Goal: Information Seeking & Learning: Learn about a topic

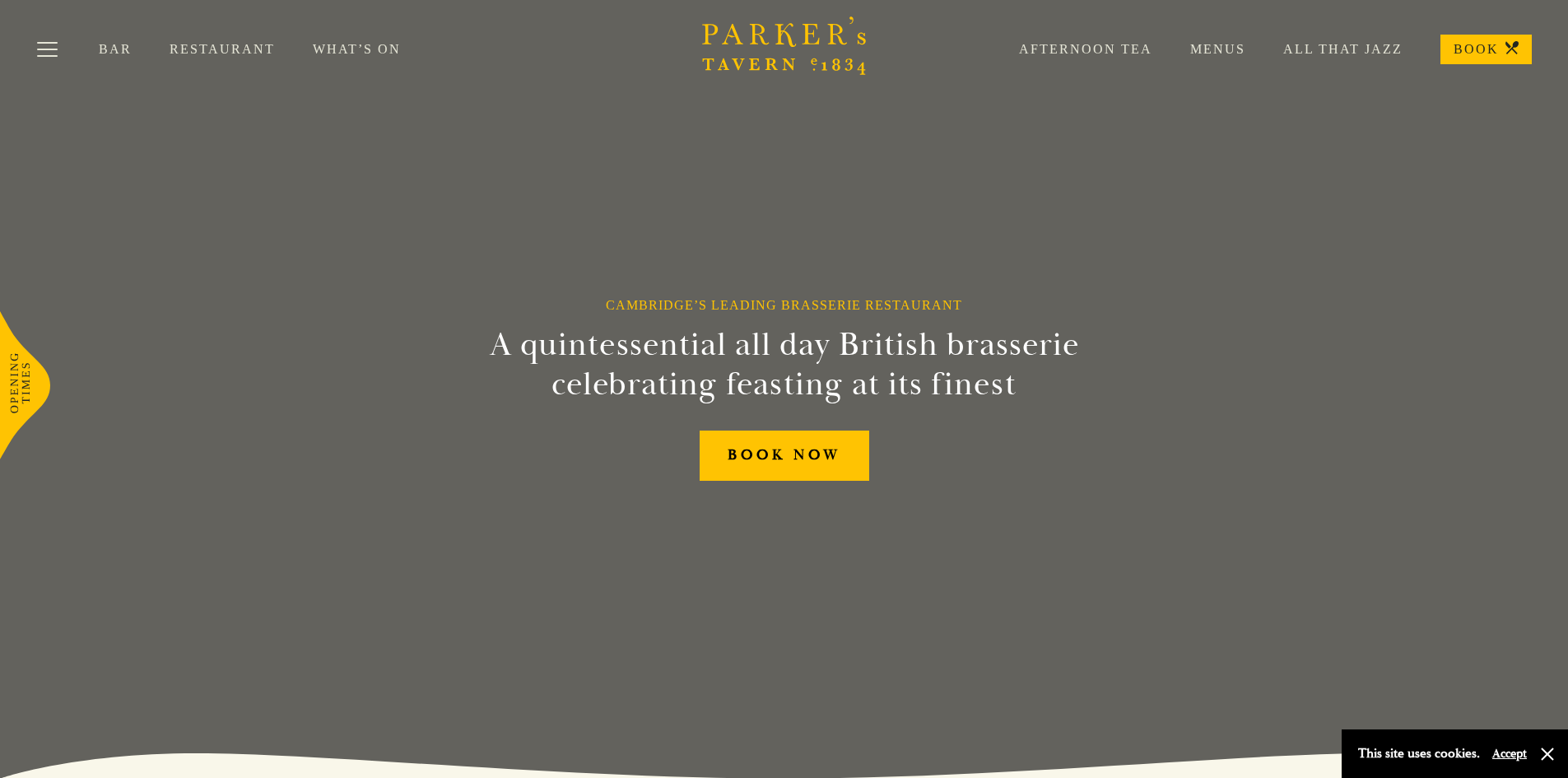
click at [228, 48] on link "Restaurant" at bounding box center [241, 49] width 143 height 17
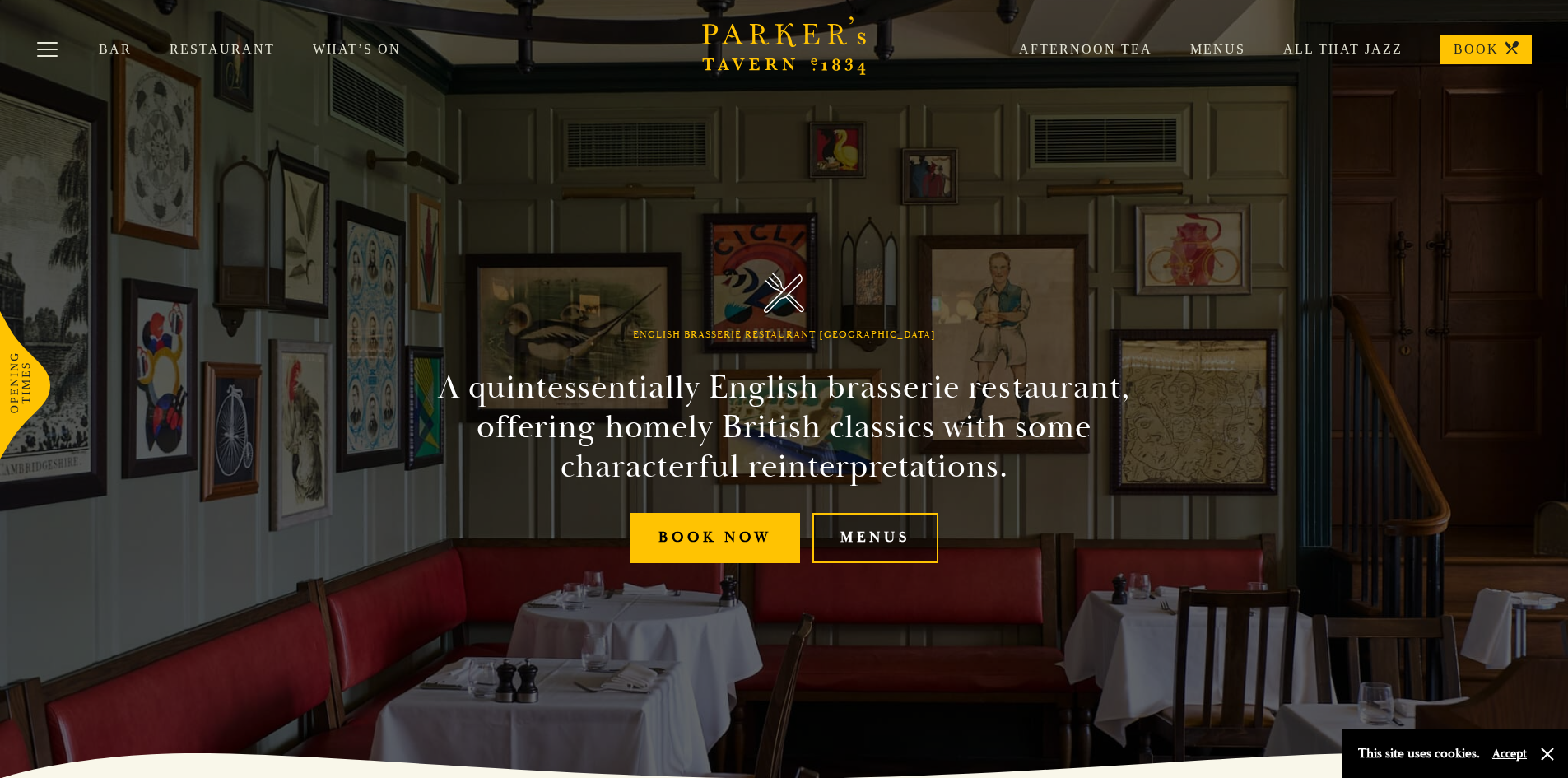
click at [849, 547] on link "Menus" at bounding box center [875, 538] width 126 height 50
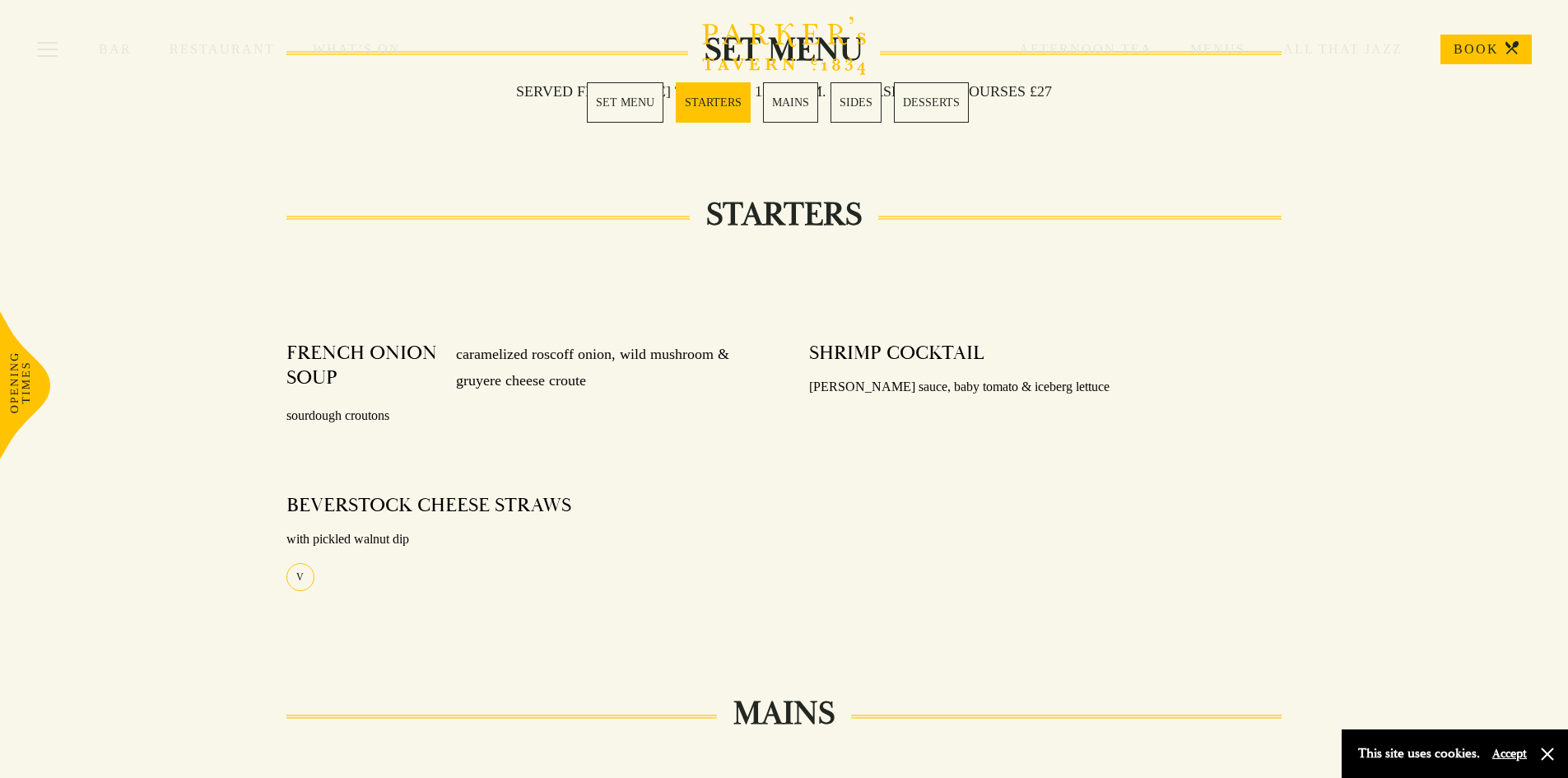
scroll to position [658, 0]
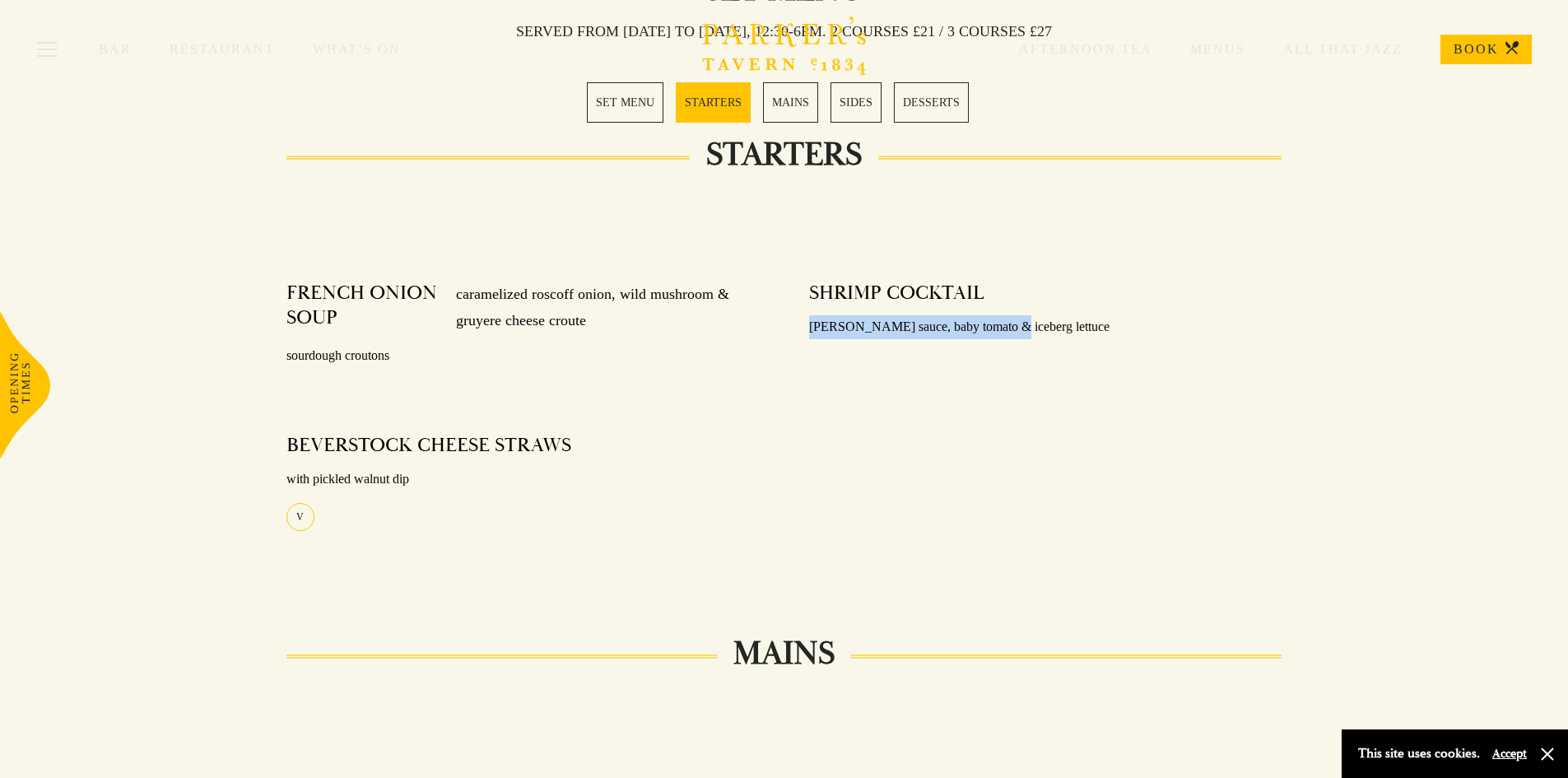
drag, startPoint x: 1010, startPoint y: 303, endPoint x: 998, endPoint y: 335, distance: 34.2
click at [999, 334] on div "SHRIMP COCKTAIL Marie rose sauce, baby tomato & iceberg lettuce" at bounding box center [1046, 310] width 473 height 83
click at [1000, 336] on p "[PERSON_NAME] sauce, baby tomato & iceberg lettuce" at bounding box center [1046, 327] width 473 height 23
drag, startPoint x: 1033, startPoint y: 325, endPoint x: 873, endPoint y: 339, distance: 160.6
click at [874, 339] on div "SHRIMP COCKTAIL Marie rose sauce, baby tomato & iceberg lettuce" at bounding box center [1046, 310] width 473 height 83
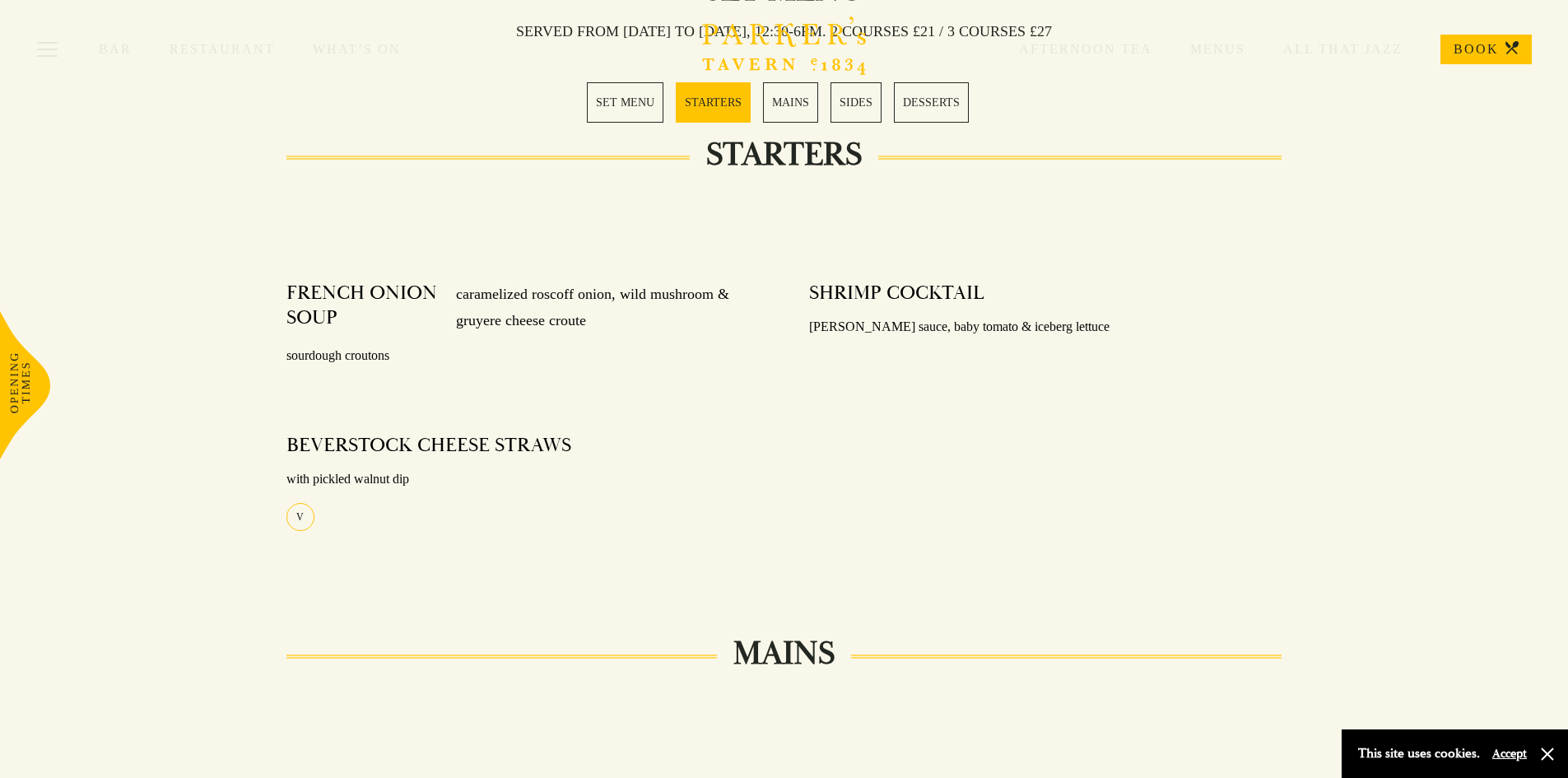
click at [872, 337] on p "Marie rose sauce, baby tomato & iceberg lettuce" at bounding box center [1046, 327] width 473 height 23
click at [872, 336] on p "Marie rose sauce, baby tomato & iceberg lettuce" at bounding box center [1046, 327] width 473 height 23
drag, startPoint x: 797, startPoint y: 333, endPoint x: 795, endPoint y: 323, distance: 10.2
click at [797, 330] on div "SHRIMP COCKTAIL Marie rose sauce, baby tomato & iceberg lettuce" at bounding box center [1045, 421] width 522 height 303
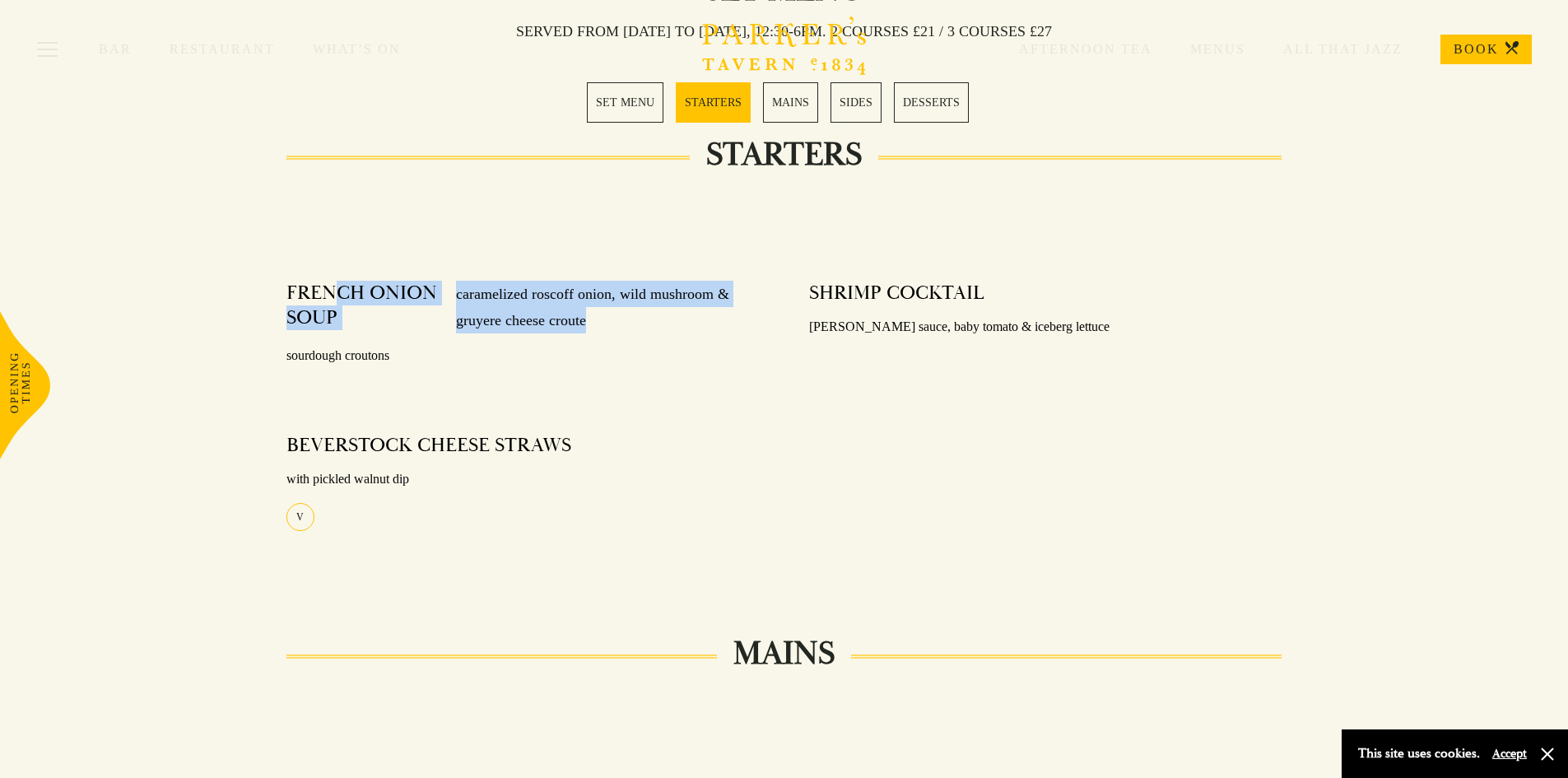
drag, startPoint x: 333, startPoint y: 283, endPoint x: 592, endPoint y: 316, distance: 261.1
click at [592, 316] on div "FRENCH ONION SOUP caramelized roscoff onion, wild mushroom & gruyere cheese cro…" at bounding box center [523, 308] width 473 height 54
click at [519, 305] on p "caramelized roscoff onion, wild mushroom & gruyere cheese croute" at bounding box center [599, 308] width 319 height 54
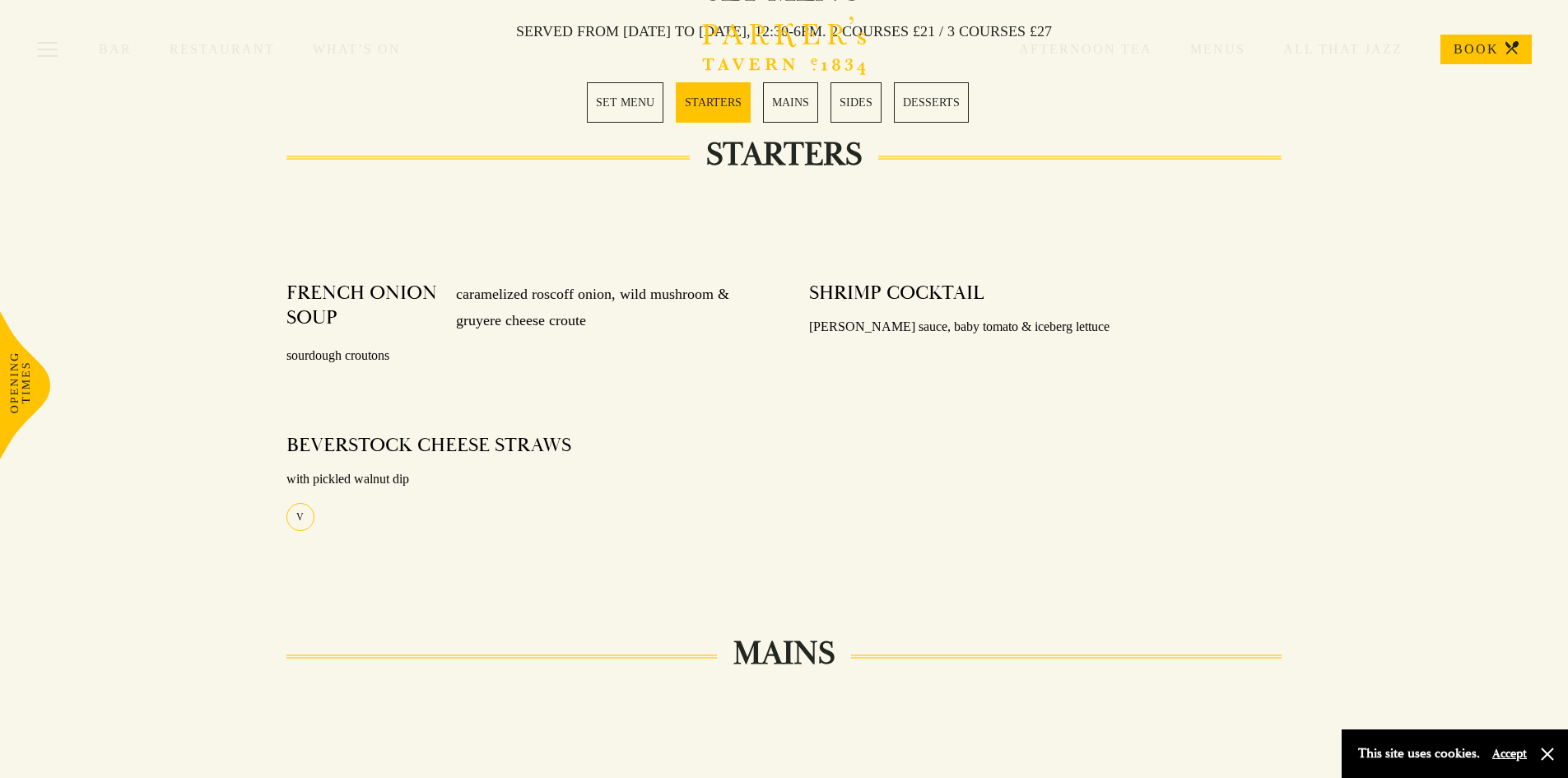
click at [383, 387] on div "FRENCH ONION SOUP caramelized roscoff onion, wild mushroom & gruyere cheese cro…" at bounding box center [522, 421] width 522 height 303
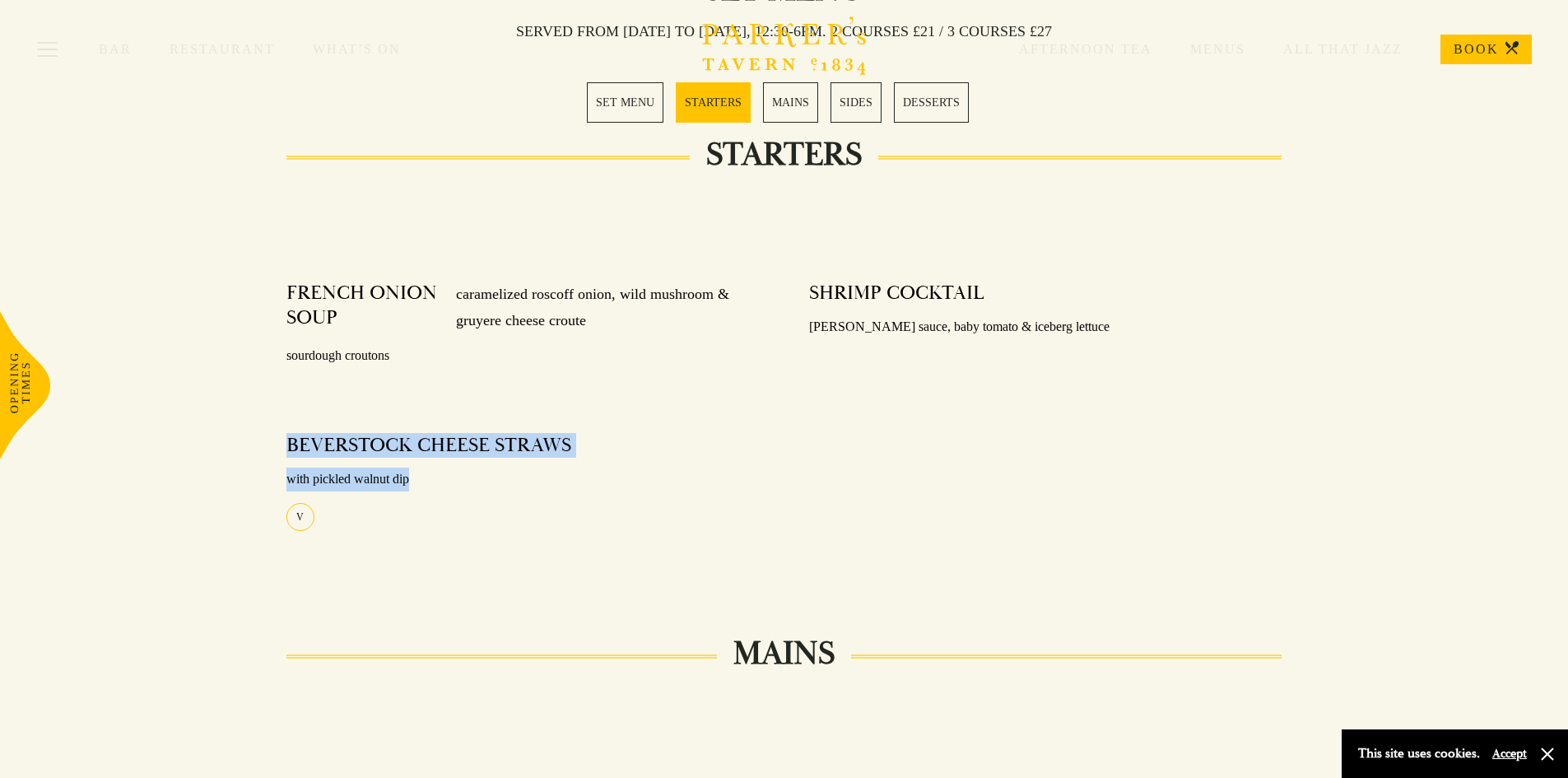
drag, startPoint x: 287, startPoint y: 439, endPoint x: 643, endPoint y: 474, distance: 357.7
click at [643, 474] on div "FRENCH ONION SOUP caramelized roscoff onion, wild mushroom & gruyere cheese cro…" at bounding box center [522, 421] width 522 height 303
click at [635, 475] on p "with pickled walnut dip" at bounding box center [523, 479] width 473 height 23
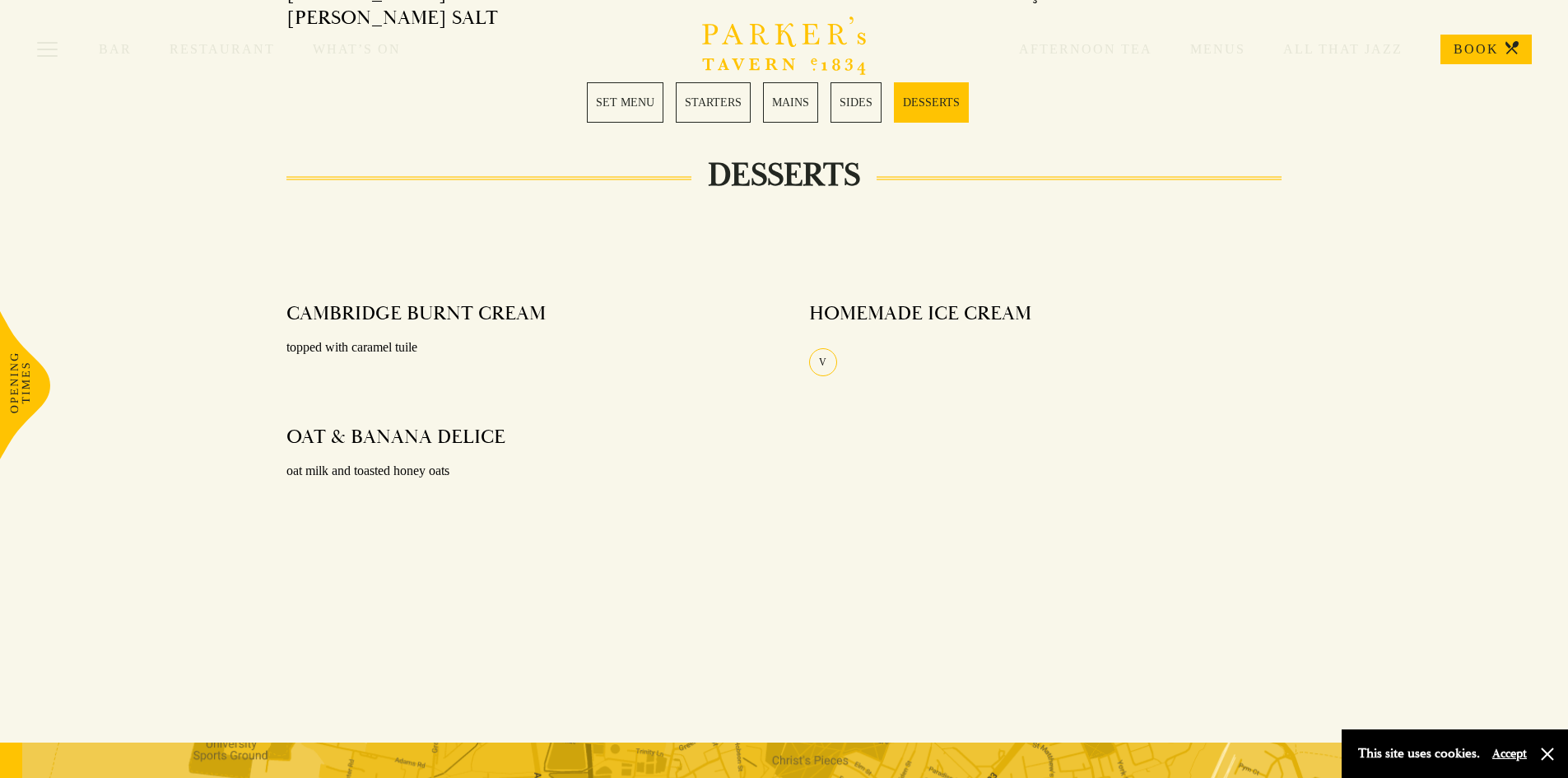
scroll to position [2058, 0]
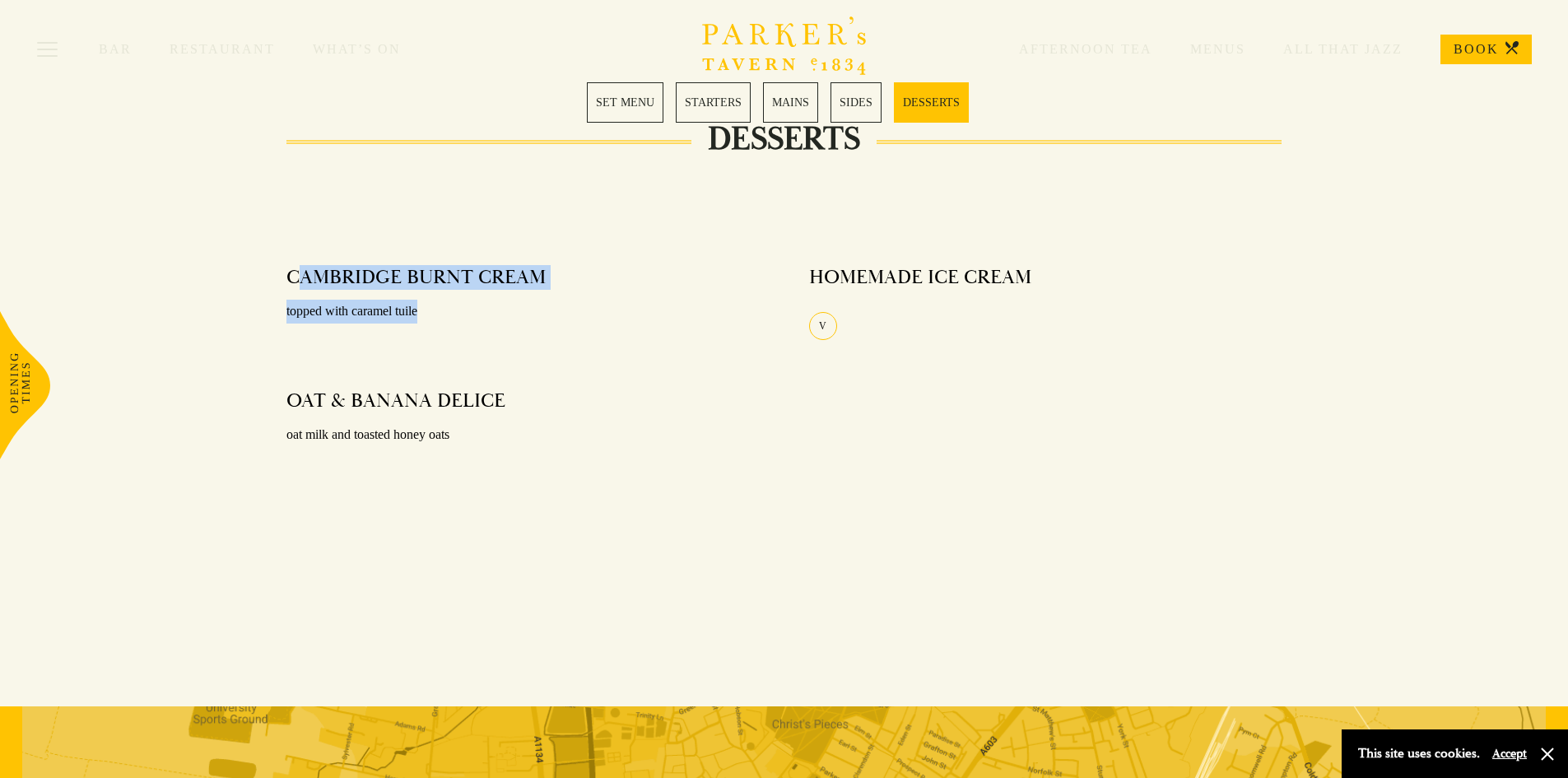
drag, startPoint x: 453, startPoint y: 271, endPoint x: 317, endPoint y: 236, distance: 140.4
click at [302, 254] on div "CAMBRIDGE BURNT CREAM topped with caramel tuile" at bounding box center [523, 295] width 473 height 83
click at [345, 265] on h4 "CAMBRIDGE BURNT CREAM" at bounding box center [416, 277] width 259 height 24
click at [636, 116] on link "SET MENU" at bounding box center [625, 103] width 76 height 40
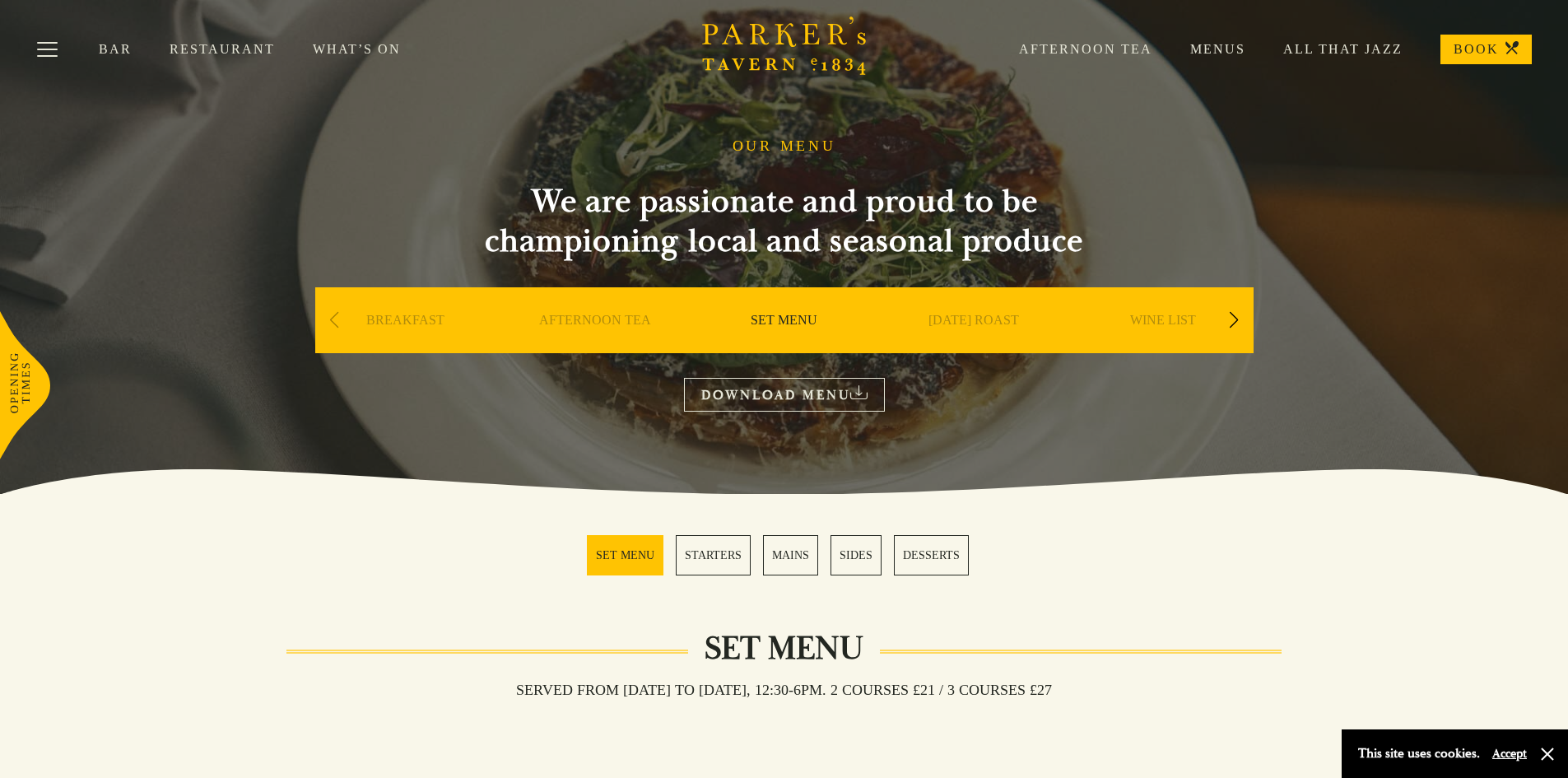
drag, startPoint x: 657, startPoint y: 397, endPoint x: 393, endPoint y: 356, distance: 267.2
click at [393, 356] on div "OUR MENU We are passionate and proud to be championing local and seasonal produ…" at bounding box center [784, 274] width 987 height 274
click at [1232, 318] on div "Next slide" at bounding box center [1234, 321] width 23 height 37
click at [1232, 317] on div "Next slide" at bounding box center [1234, 321] width 23 height 37
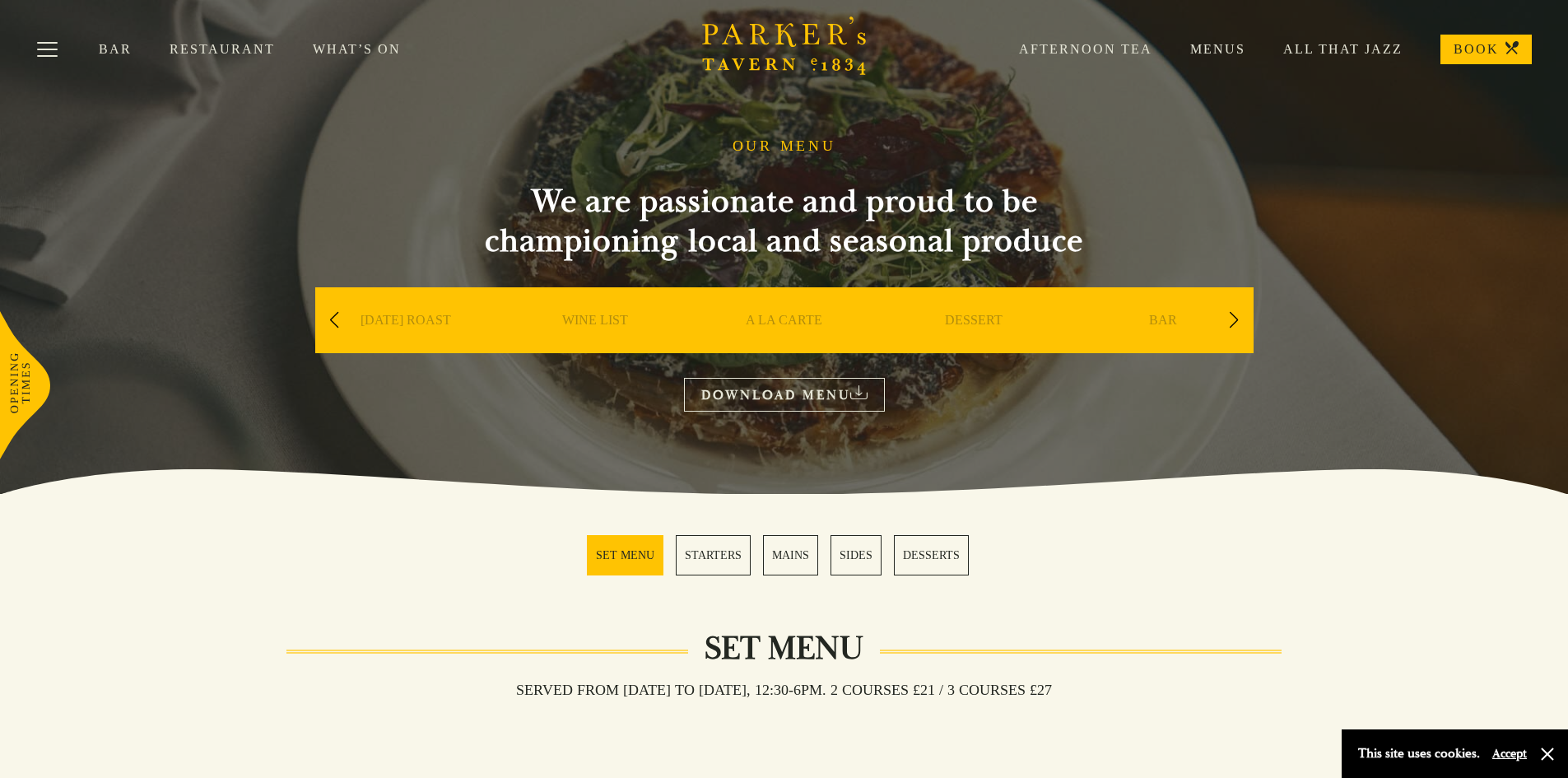
click at [1232, 317] on div "Next slide" at bounding box center [1234, 321] width 23 height 37
click at [1133, 330] on link "CHILDREN'S" at bounding box center [1162, 345] width 78 height 66
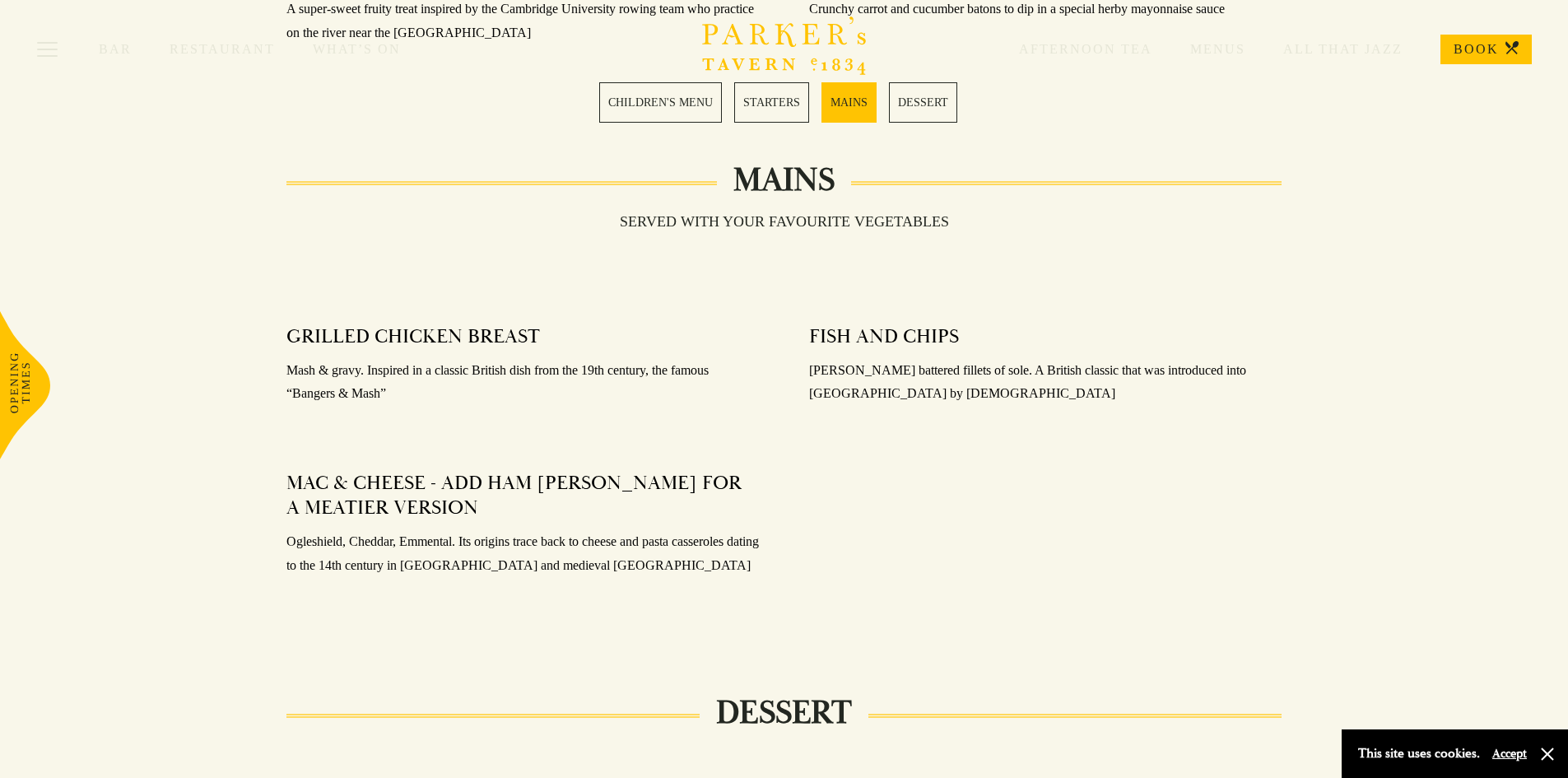
scroll to position [1234, 0]
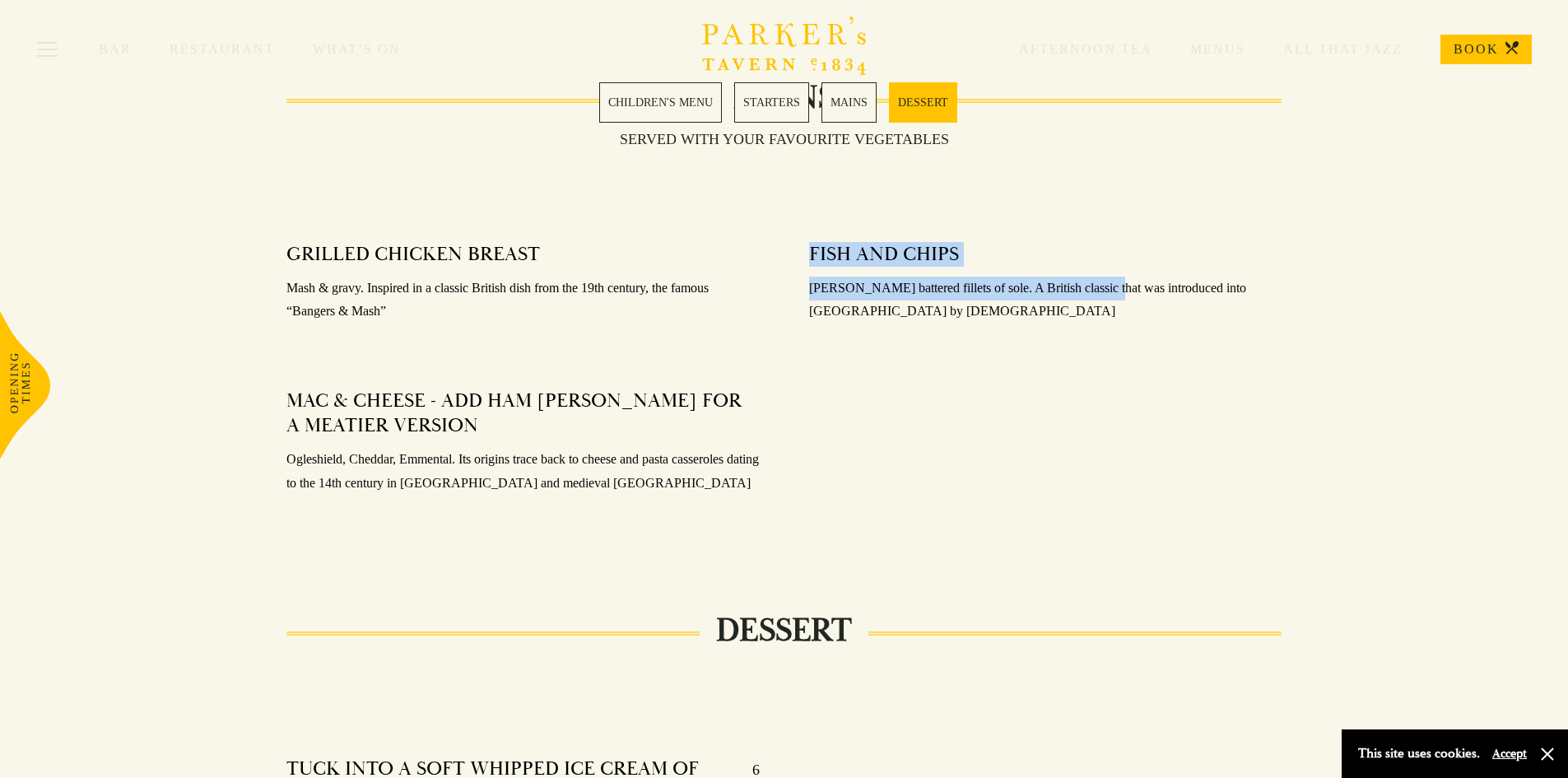
drag, startPoint x: 1096, startPoint y: 285, endPoint x: 789, endPoint y: 243, distance: 309.9
click at [792, 249] on div "FISH AND CHIPS Crisp battered fillets of sole. A British classic that was intro…" at bounding box center [1045, 389] width 522 height 318
click at [795, 240] on div "FISH AND CHIPS Crisp battered fillets of sole. A British classic that was intro…" at bounding box center [1045, 389] width 522 height 318
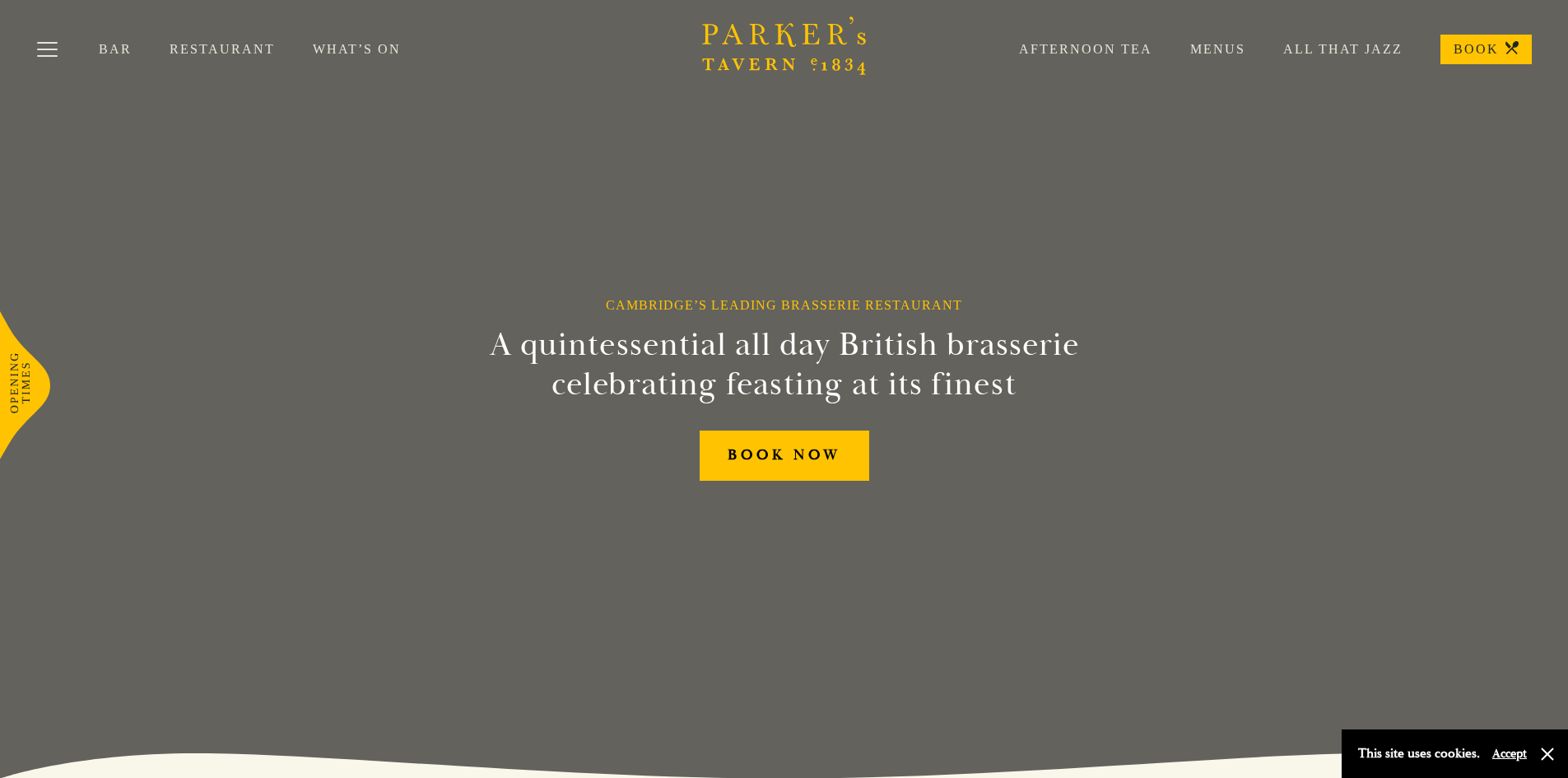
click at [1472, 57] on link "BOOK" at bounding box center [1485, 50] width 91 height 30
click at [355, 44] on link "What’s On" at bounding box center [375, 49] width 126 height 17
click at [217, 54] on link "Restaurant" at bounding box center [241, 49] width 143 height 17
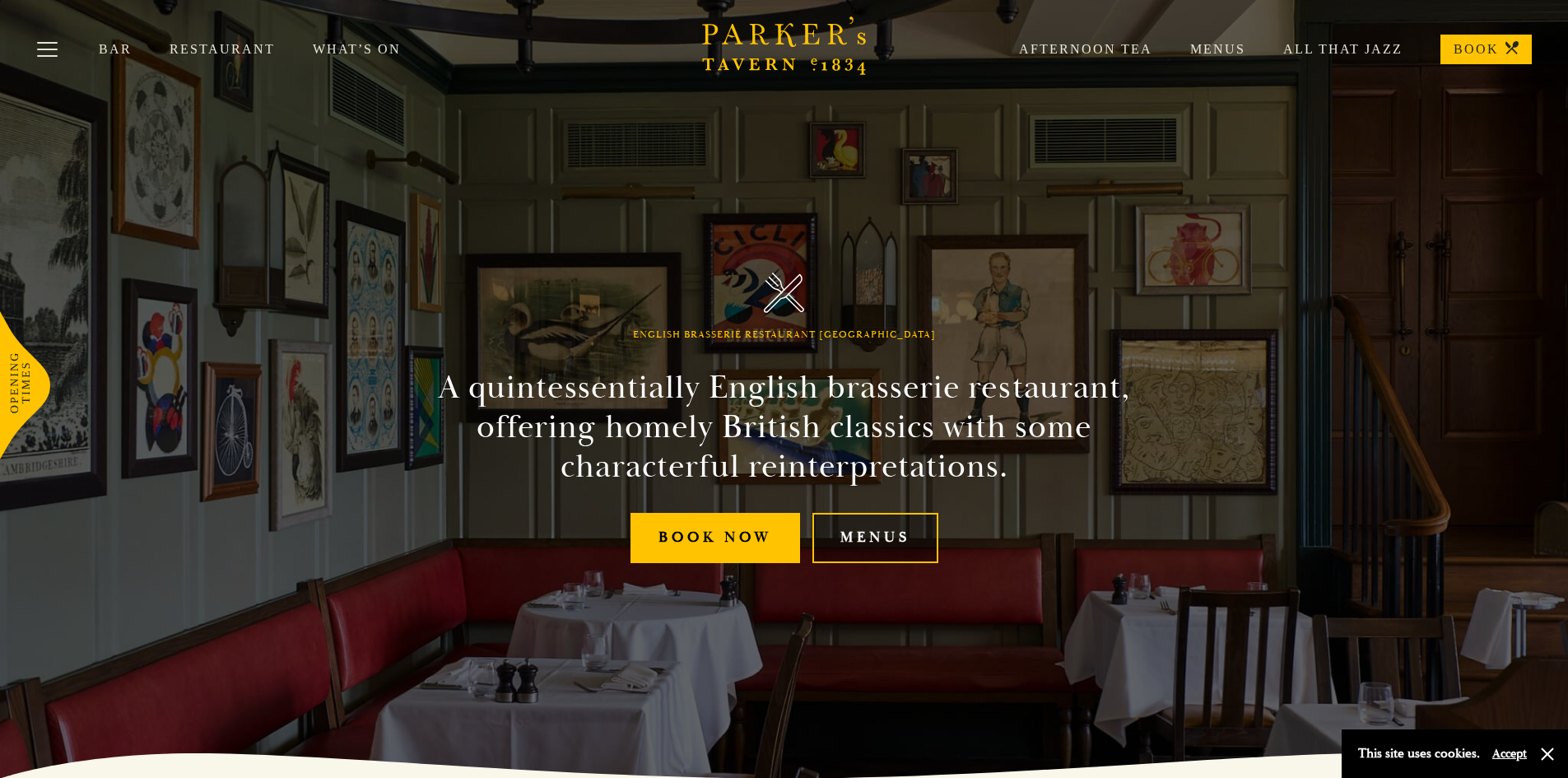
click at [938, 552] on link "Menus" at bounding box center [875, 538] width 126 height 50
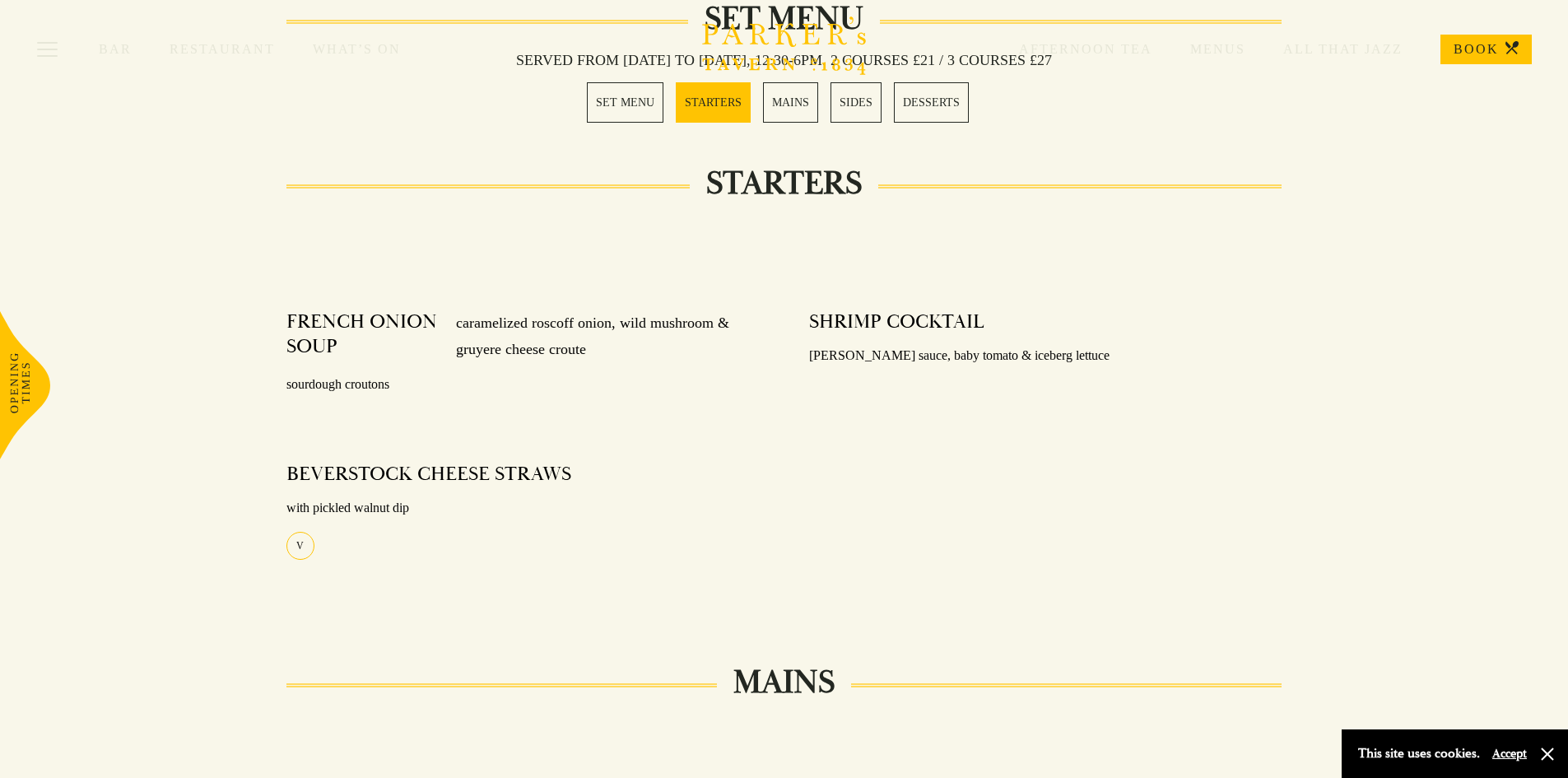
scroll to position [658, 0]
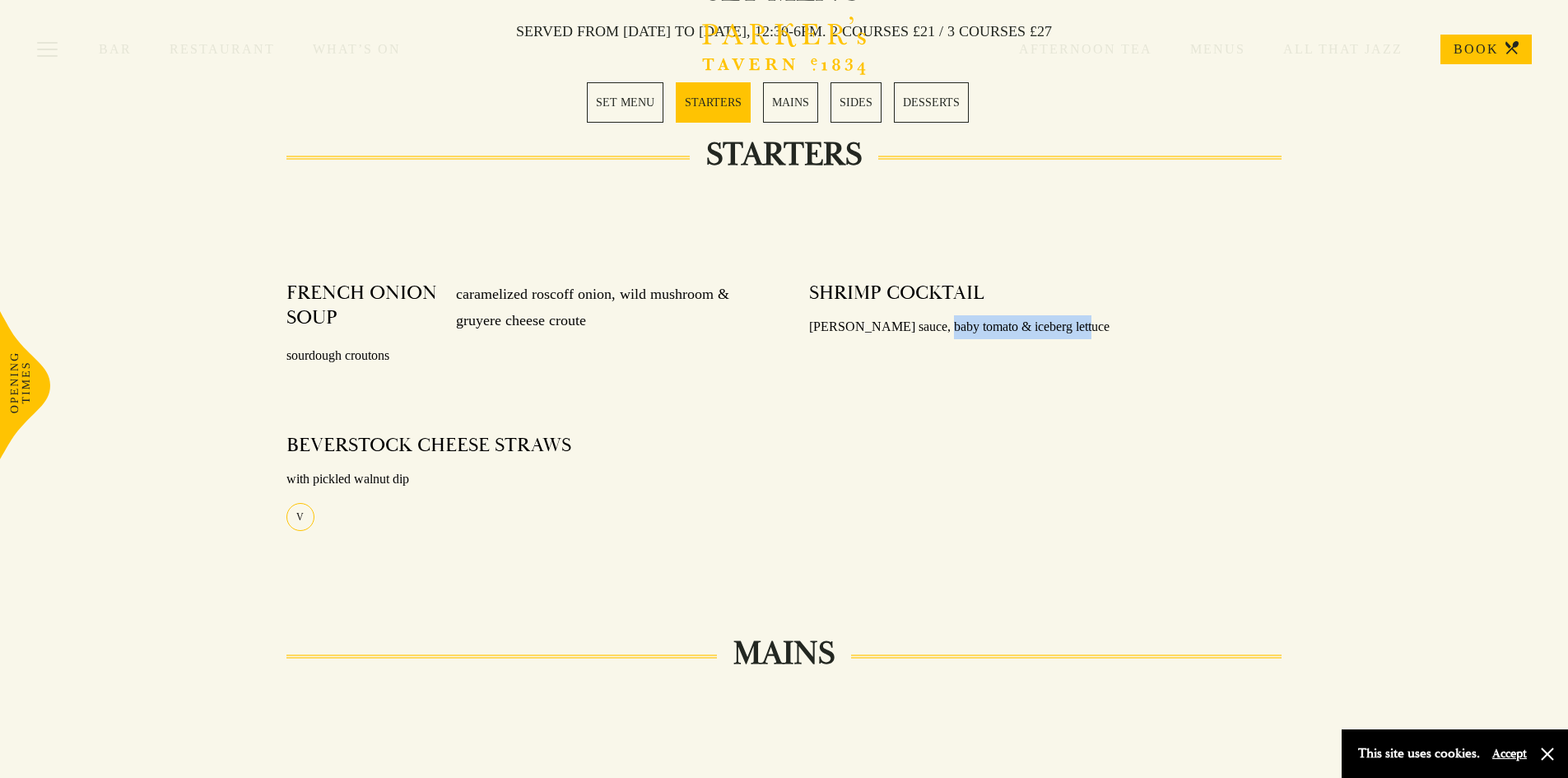
drag, startPoint x: 1112, startPoint y: 316, endPoint x: 922, endPoint y: 309, distance: 190.1
click at [922, 309] on div "SHRIMP COCKTAIL Marie rose sauce, baby tomato & iceberg lettuce" at bounding box center [1046, 310] width 473 height 83
click at [921, 309] on div "SHRIMP COCKTAIL Marie rose sauce, baby tomato & iceberg lettuce" at bounding box center [1046, 310] width 473 height 83
drag, startPoint x: 1062, startPoint y: 312, endPoint x: 844, endPoint y: 311, distance: 218.0
click at [835, 329] on div "SHRIMP COCKTAIL Marie rose sauce, baby tomato & iceberg lettuce" at bounding box center [1046, 310] width 473 height 83
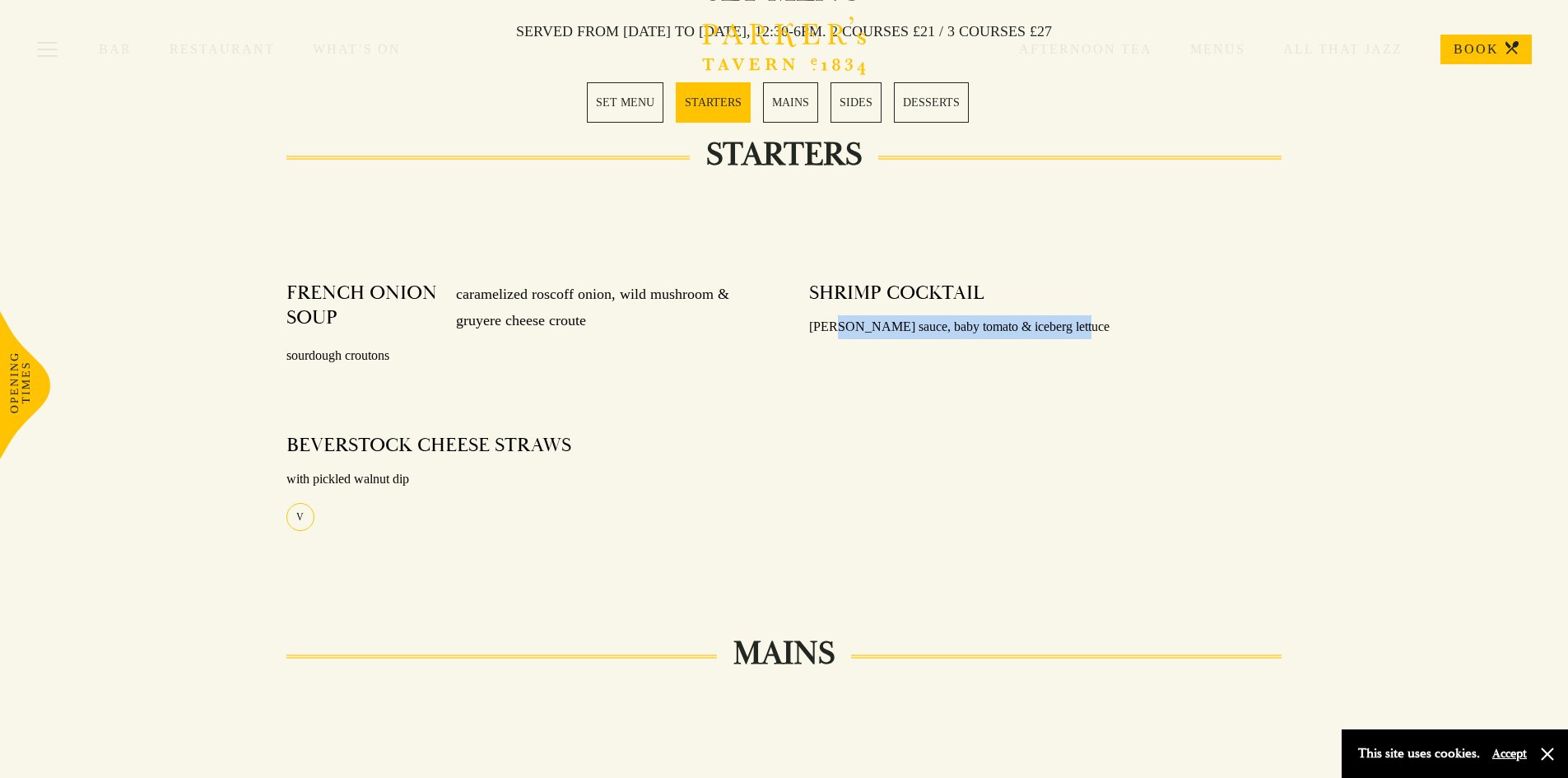
click at [844, 310] on div "SHRIMP COCKTAIL Marie rose sauce, baby tomato & iceberg lettuce" at bounding box center [1046, 310] width 473 height 83
click at [834, 356] on div "SHRIMP COCKTAIL Marie rose sauce, baby tomato & iceberg lettuce" at bounding box center [1045, 421] width 522 height 303
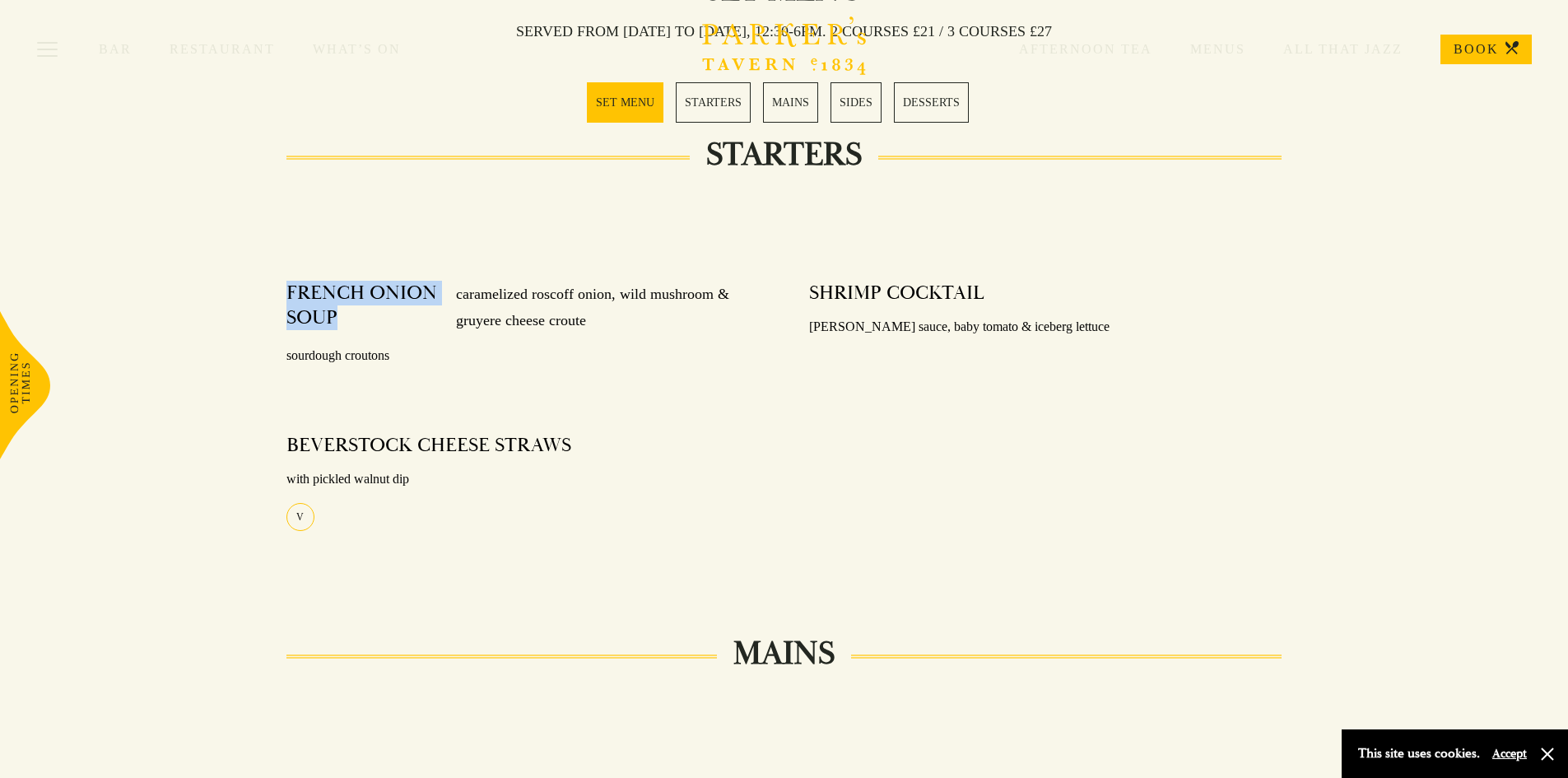
drag, startPoint x: 287, startPoint y: 302, endPoint x: 419, endPoint y: 321, distance: 133.4
click at [419, 321] on h4 "FRENCH ONION SOUP" at bounding box center [363, 308] width 154 height 54
click at [580, 349] on p "sourdough croutons" at bounding box center [523, 356] width 473 height 23
drag, startPoint x: 674, startPoint y: 304, endPoint x: 495, endPoint y: 307, distance: 179.0
click at [495, 307] on p "caramelized roscoff onion, wild mushroom & gruyere cheese croute" at bounding box center [599, 308] width 319 height 54
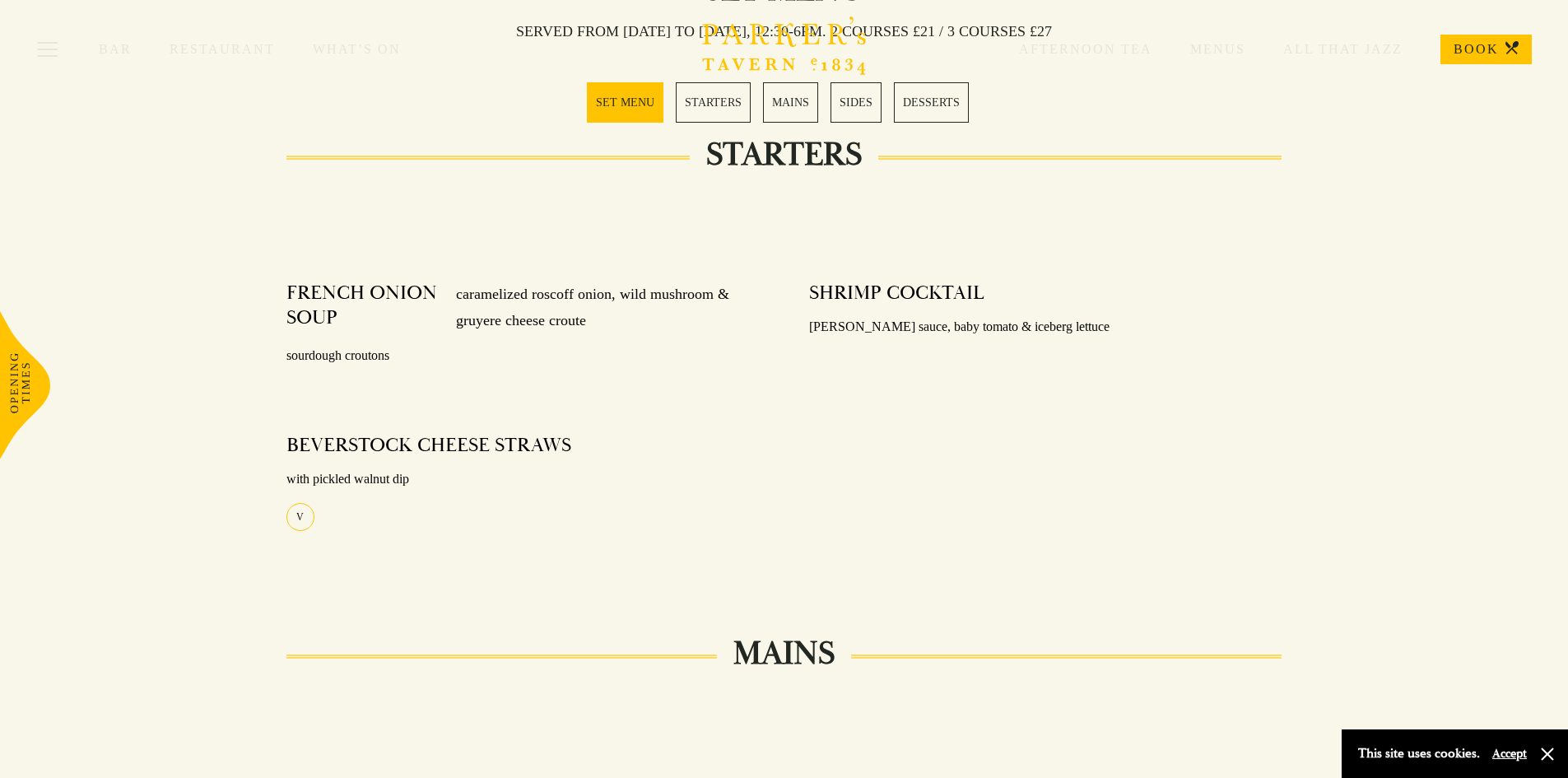
click at [581, 317] on p "caramelized roscoff onion, wild mushroom & gruyere cheese croute" at bounding box center [599, 308] width 319 height 54
drag, startPoint x: 643, startPoint y: 309, endPoint x: 500, endPoint y: 306, distance: 143.0
click at [500, 306] on p "caramelized roscoff onion, wild mushroom & gruyere cheese croute" at bounding box center [599, 308] width 319 height 54
click at [485, 306] on p "caramelized roscoff onion, wild mushroom & gruyere cheese croute" at bounding box center [599, 308] width 319 height 54
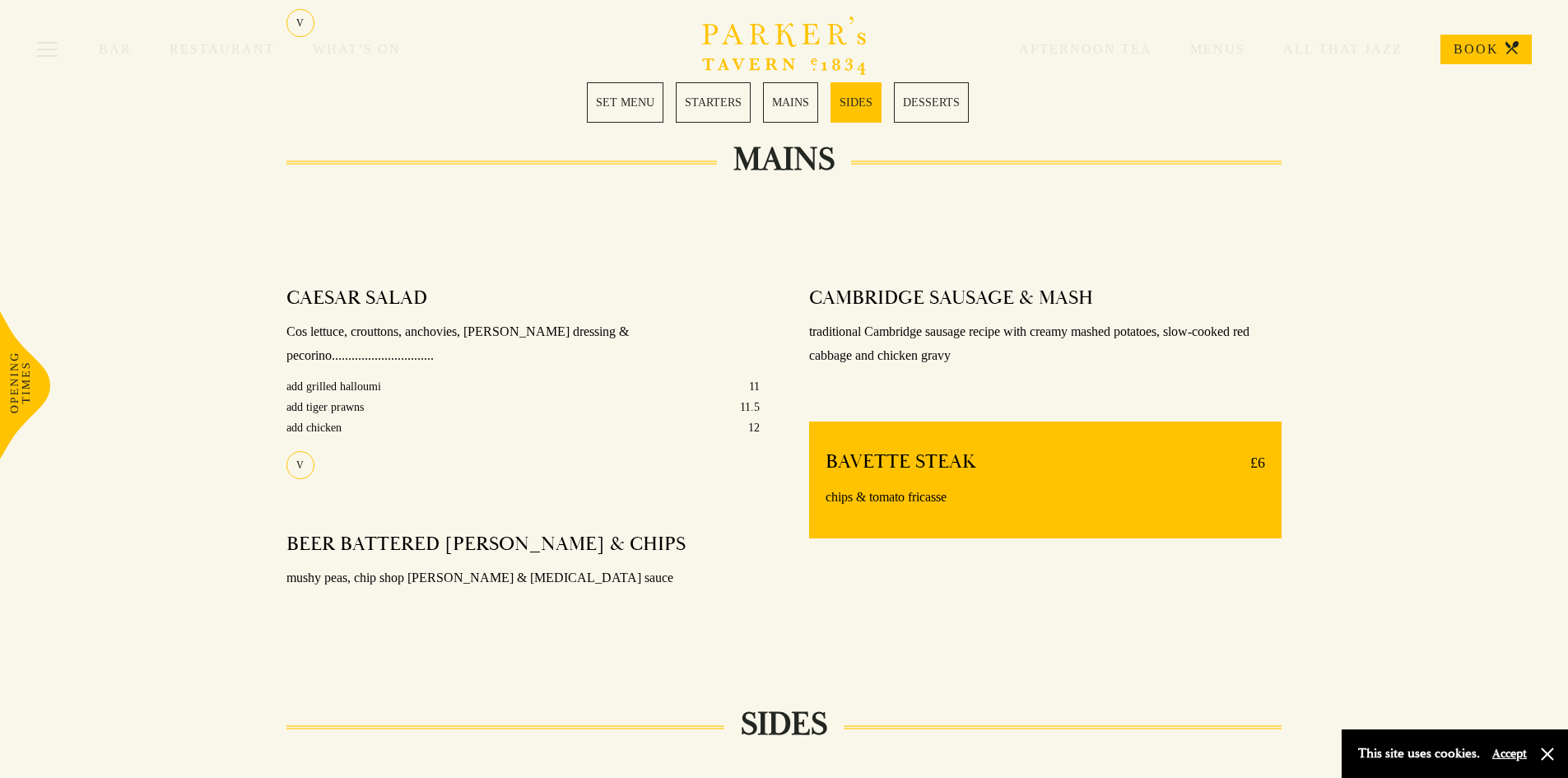
scroll to position [1234, 0]
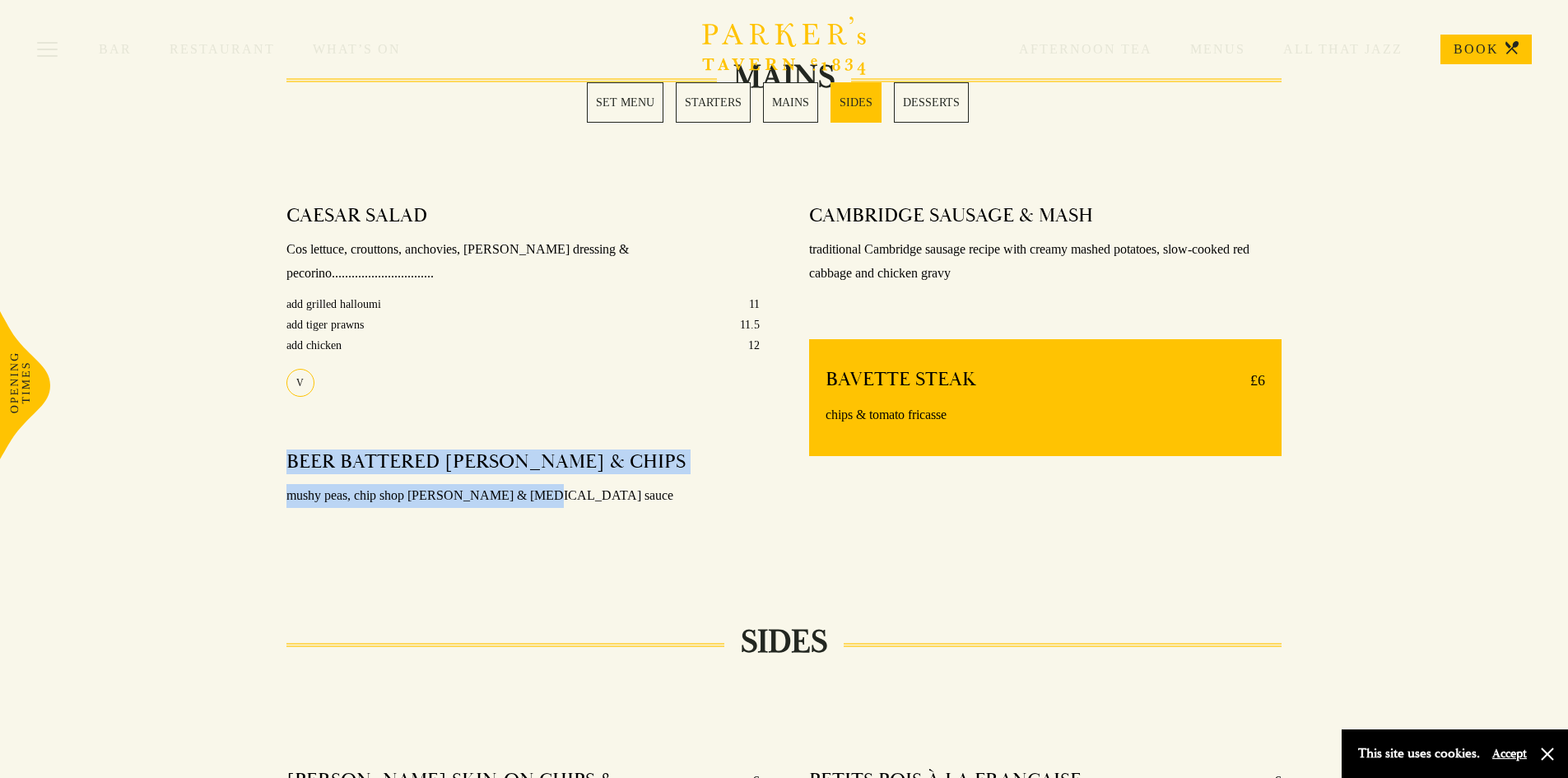
drag, startPoint x: 605, startPoint y: 455, endPoint x: 240, endPoint y: 442, distance: 365.2
click at [246, 444] on div "MAINS CAESAR SALAD Cos lettuce, crouttons, anchovies, caesar dressing & pecorin…" at bounding box center [785, 319] width 1153 height 482
click at [435, 484] on p "mushy peas, chip shop curry & tartar sauce" at bounding box center [523, 495] width 473 height 23
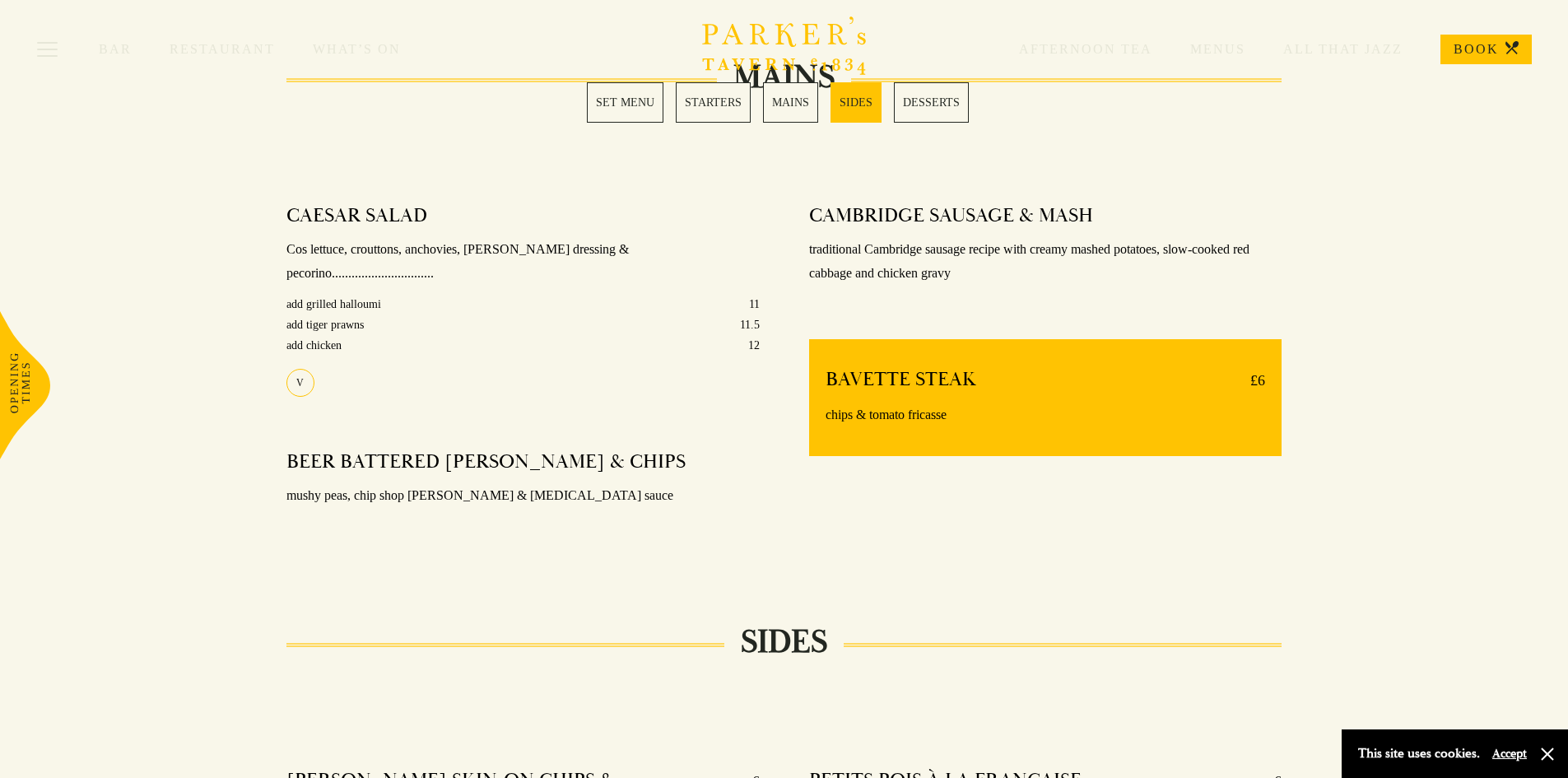
drag, startPoint x: 993, startPoint y: 409, endPoint x: 741, endPoint y: 349, distance: 259.0
click at [741, 349] on div "CAESAR SALAD Cos lettuce, crouttons, anchovies, caesar dressing & pecorino.....…" at bounding box center [784, 351] width 1046 height 418
click at [1093, 507] on div "CAMBRIDGE SAUSAGE & MASH traditional Cambridge sausage recipe with creamy mashe…" at bounding box center [1045, 376] width 522 height 369
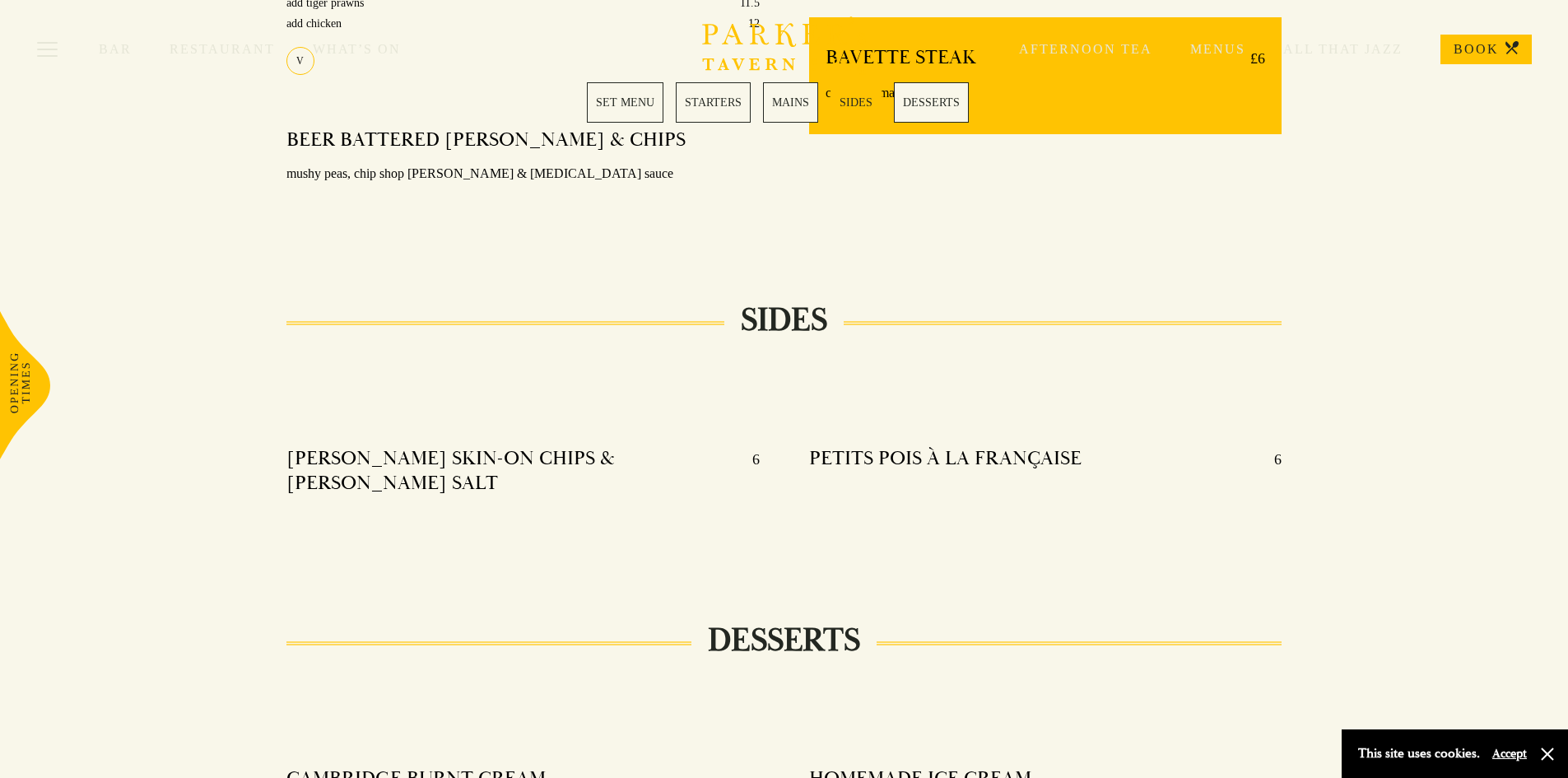
scroll to position [1646, 0]
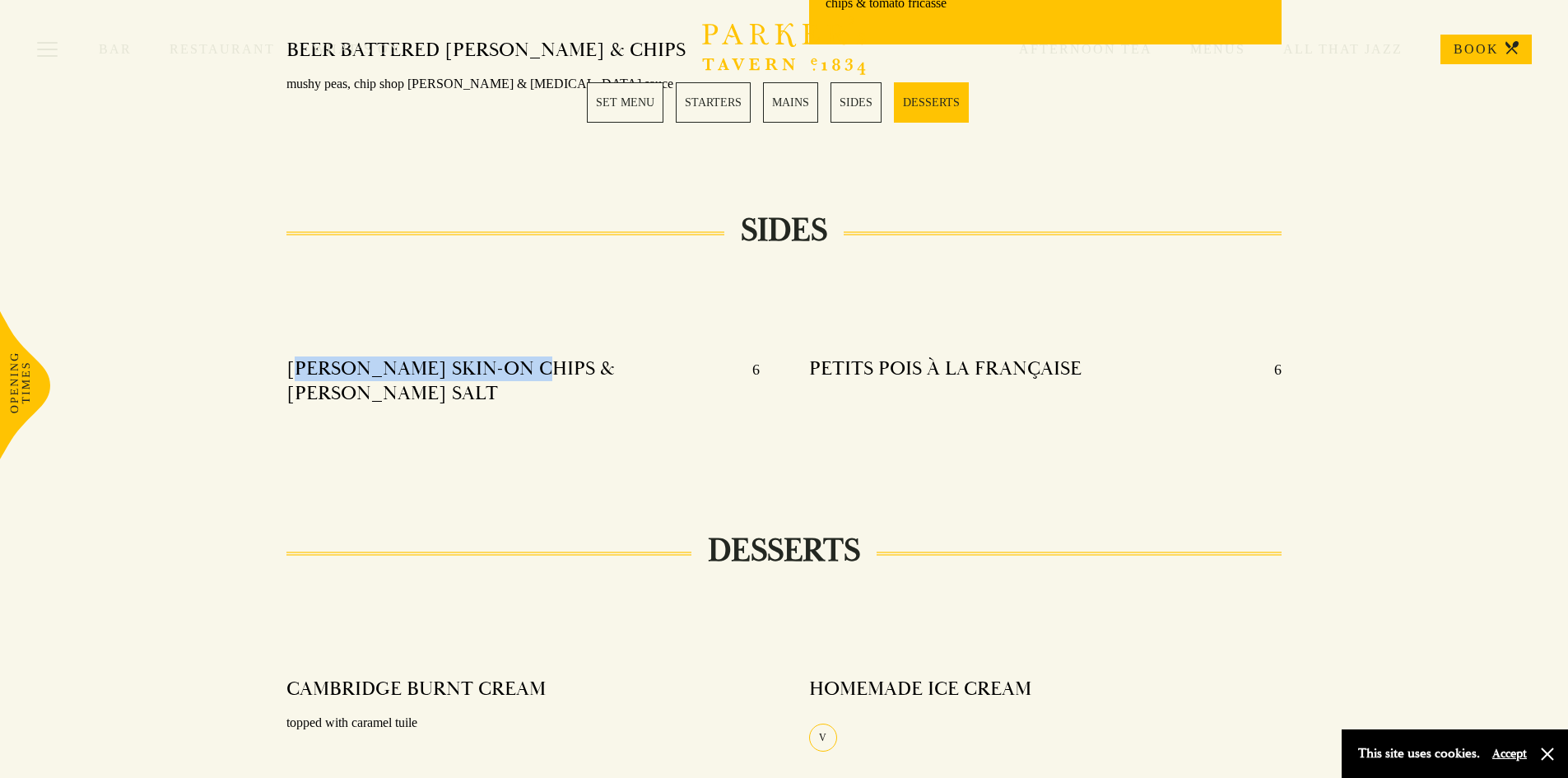
drag, startPoint x: 294, startPoint y: 354, endPoint x: 548, endPoint y: 319, distance: 256.4
click at [548, 319] on div "KOFFMAN SKIN-ON CHIPS & DILL SALT 6 PETITS POIS À LA FRANÇAISE 6" at bounding box center [784, 382] width 1046 height 174
click at [548, 319] on div at bounding box center [784, 320] width 1046 height 50
drag, startPoint x: 631, startPoint y: 326, endPoint x: 540, endPoint y: 369, distance: 100.6
click at [540, 369] on div "KOFFMAN SKIN-ON CHIPS & DILL SALT 6" at bounding box center [523, 387] width 473 height 83
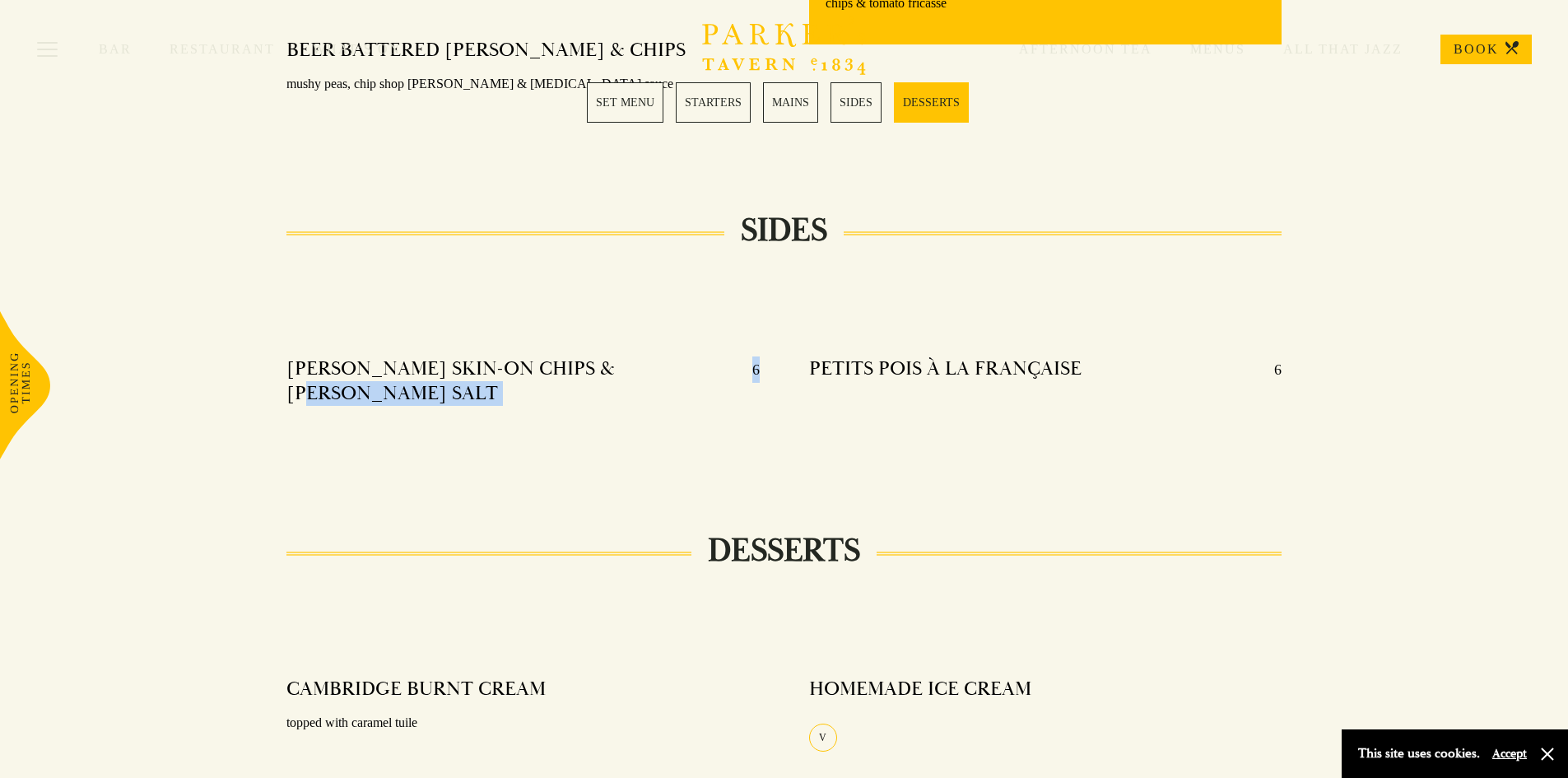
click at [544, 416] on div at bounding box center [523, 422] width 473 height 12
drag, startPoint x: 459, startPoint y: 356, endPoint x: 450, endPoint y: 358, distance: 9.2
click at [458, 356] on h4 "KOFFMAN SKIN-ON CHIPS & DILL SALT" at bounding box center [511, 381] width 449 height 50
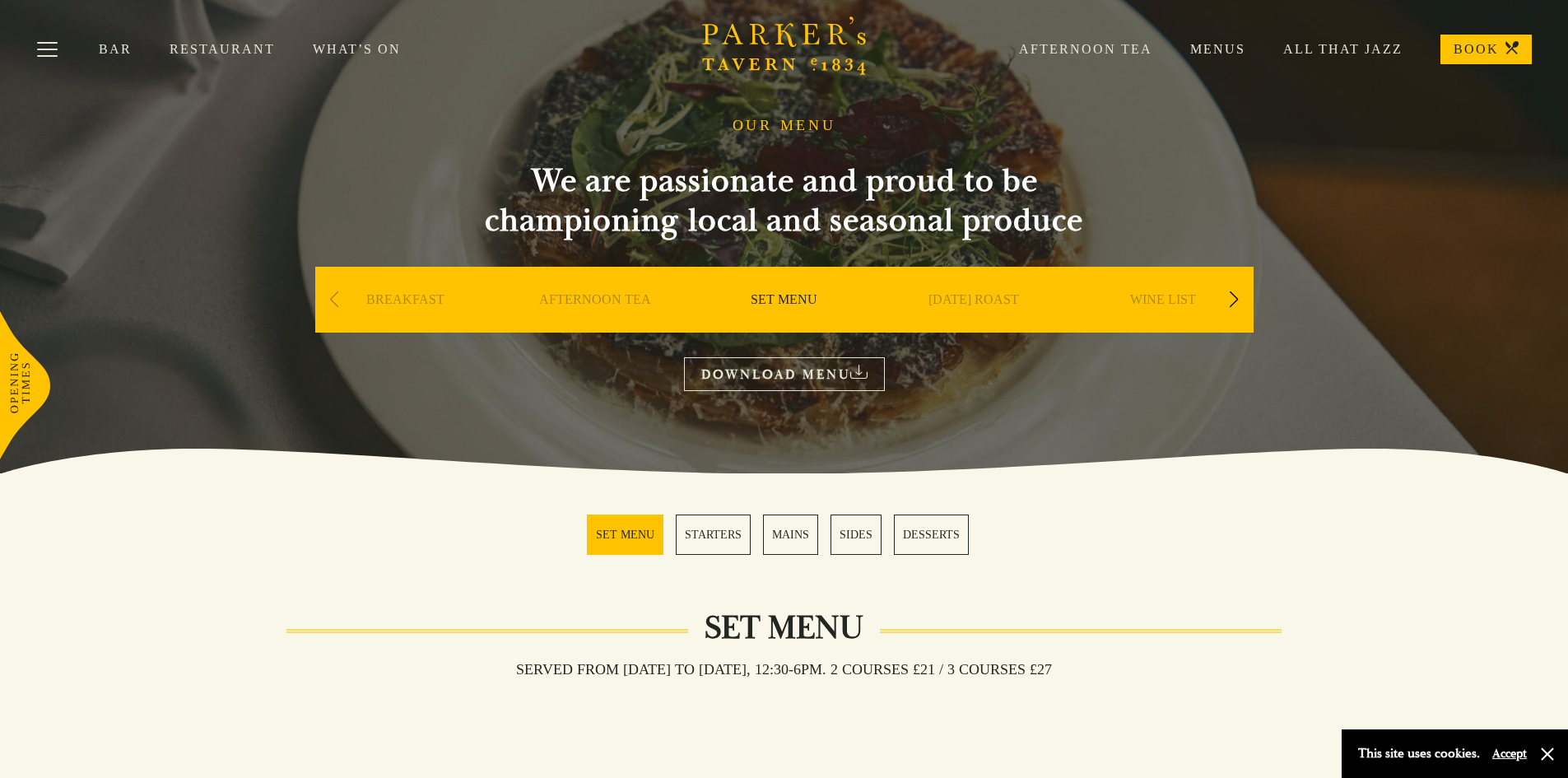
scroll to position [0, 0]
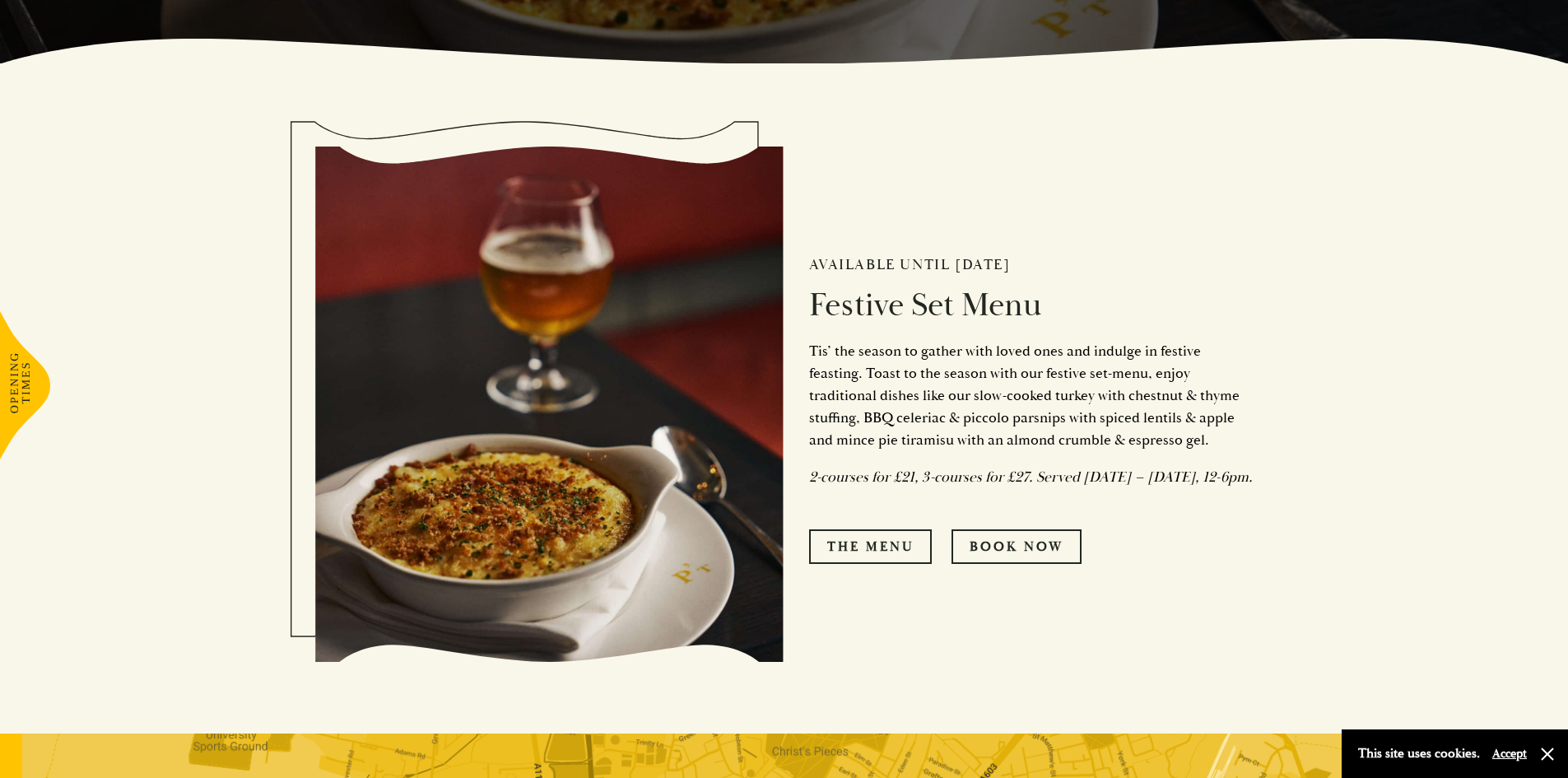
scroll to position [823, 0]
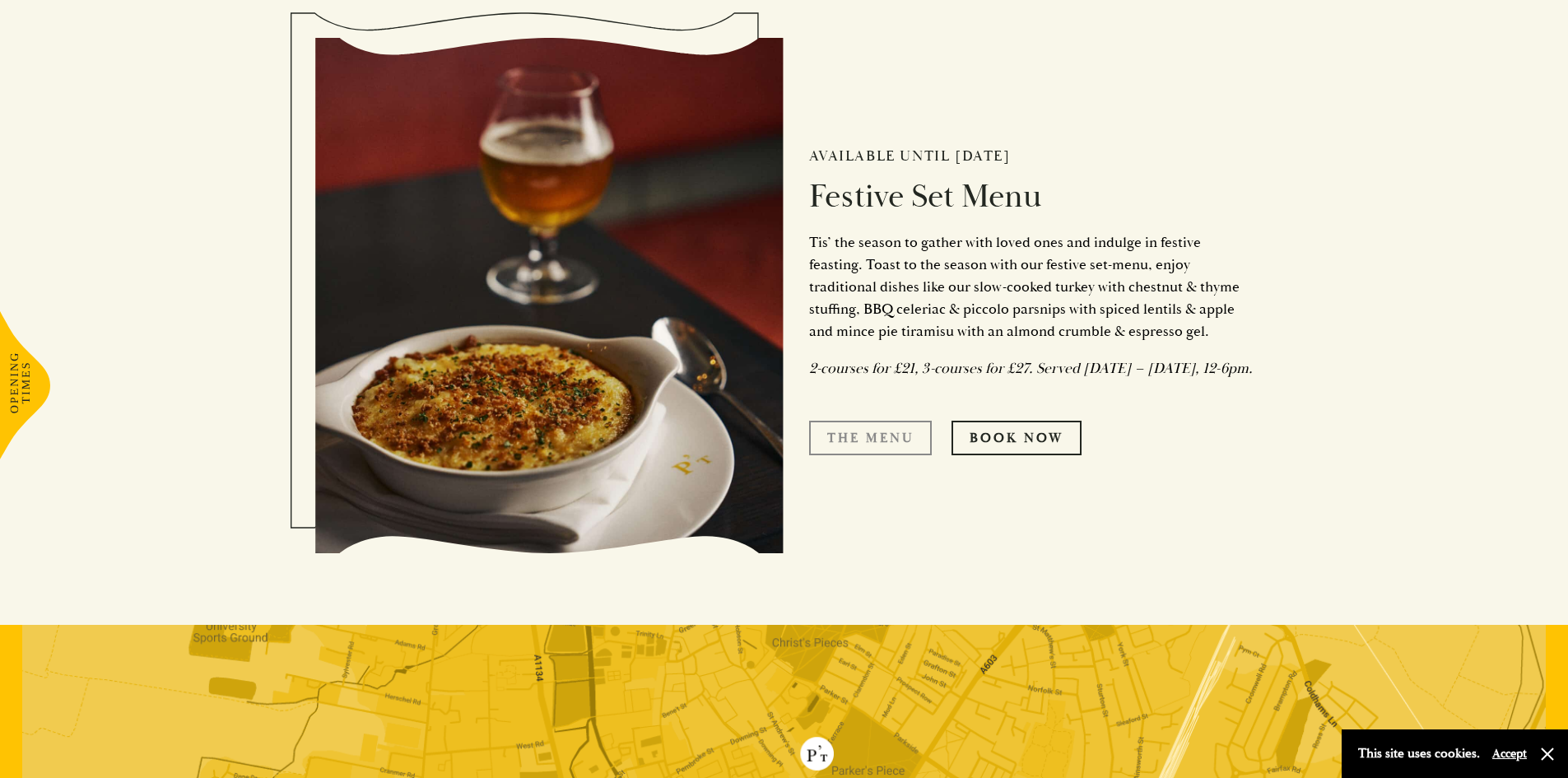
click at [866, 436] on link "The Menu" at bounding box center [870, 438] width 123 height 35
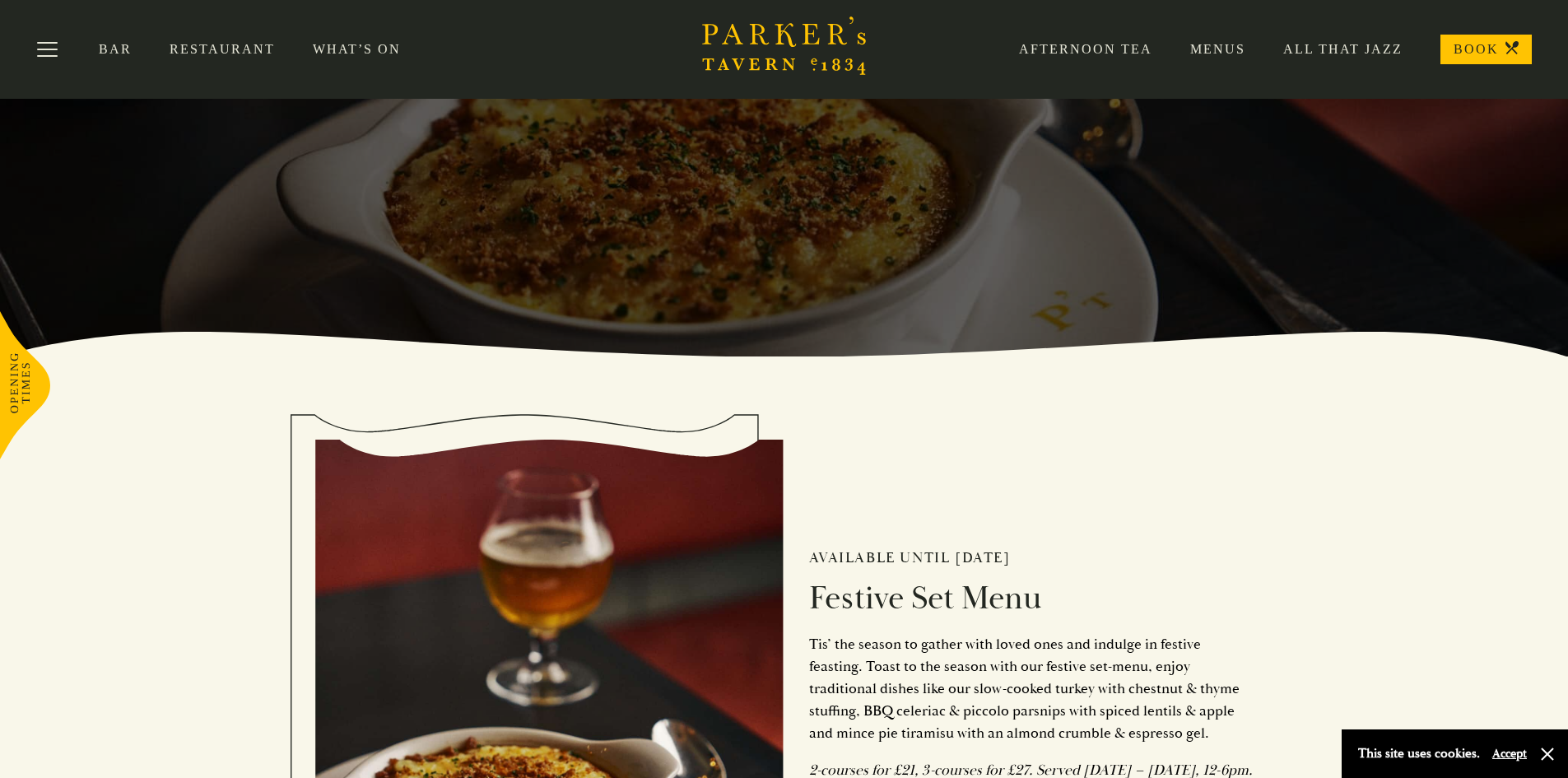
scroll to position [411, 0]
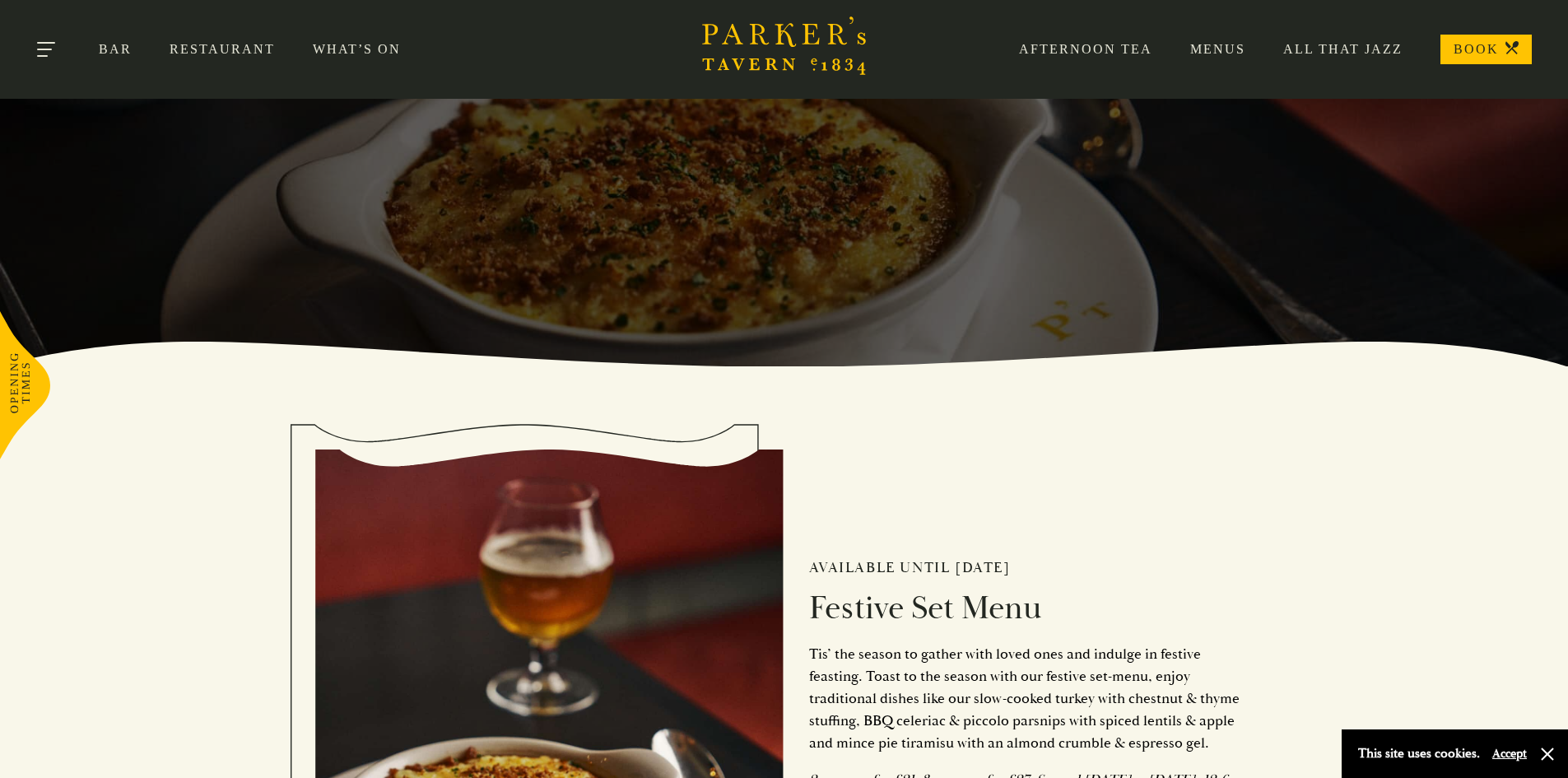
click at [23, 29] on button "Toggle navigation" at bounding box center [47, 52] width 70 height 70
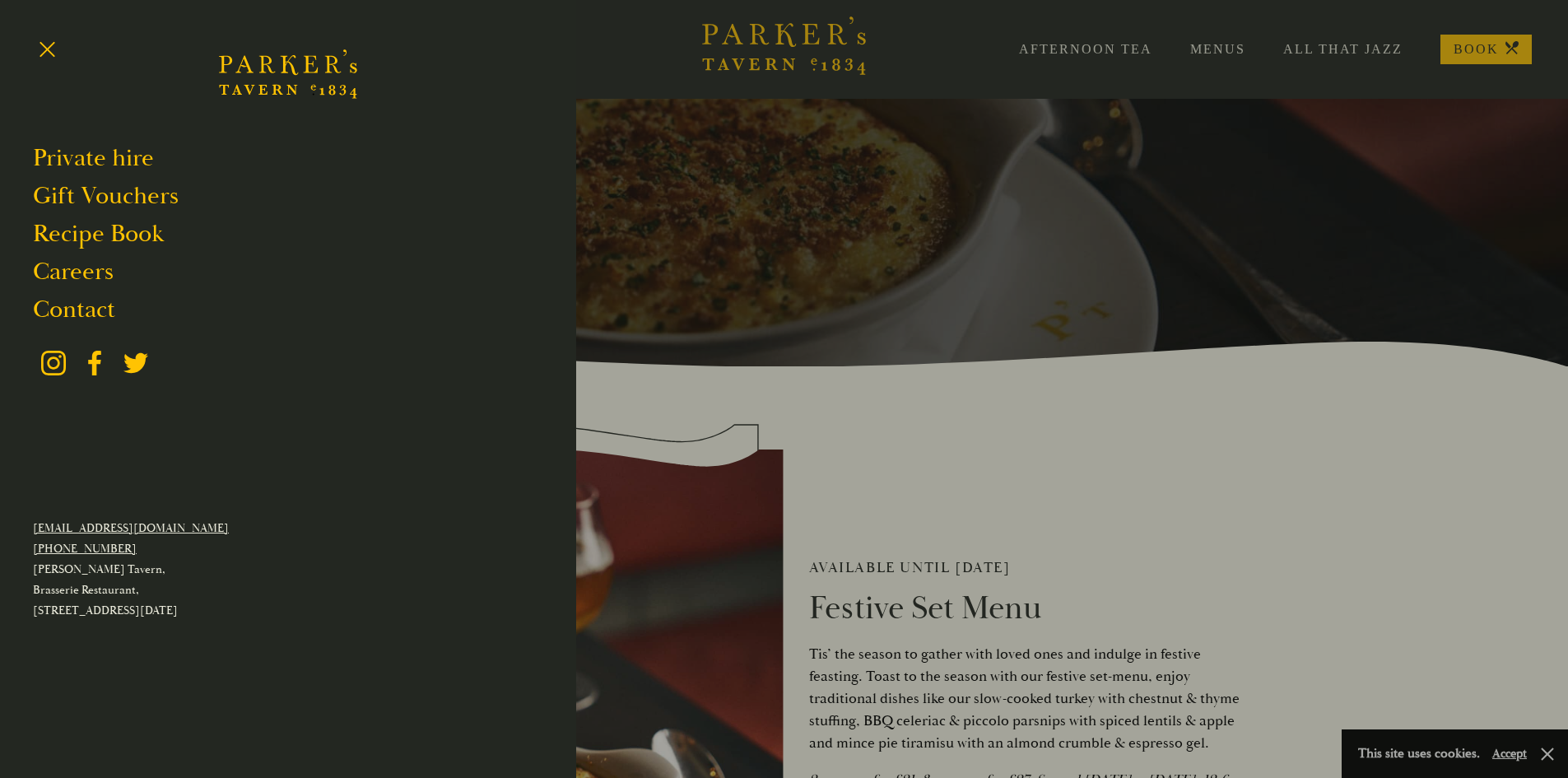
click at [896, 378] on div at bounding box center [784, 389] width 1568 height 778
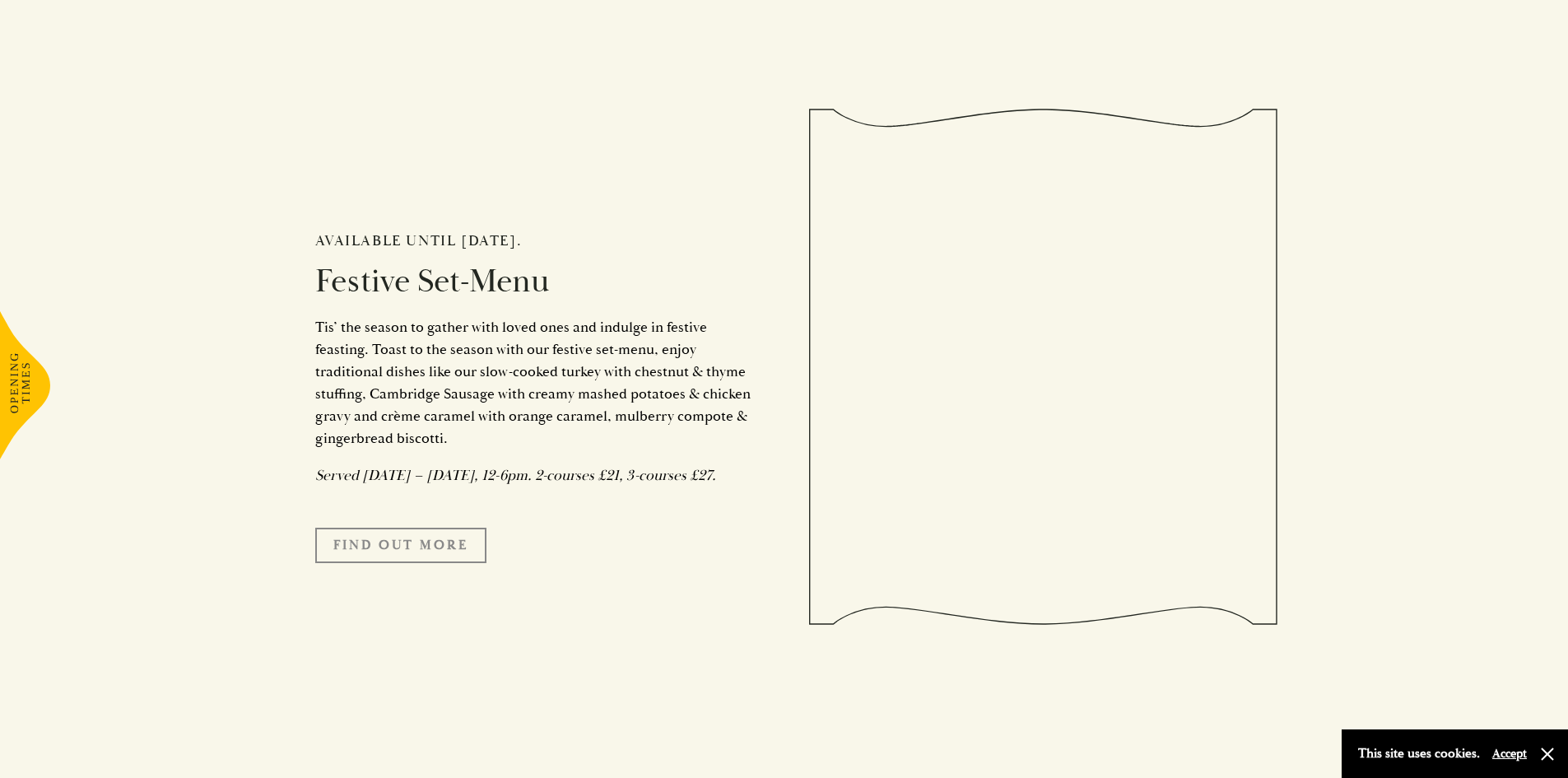
scroll to position [1481, 0]
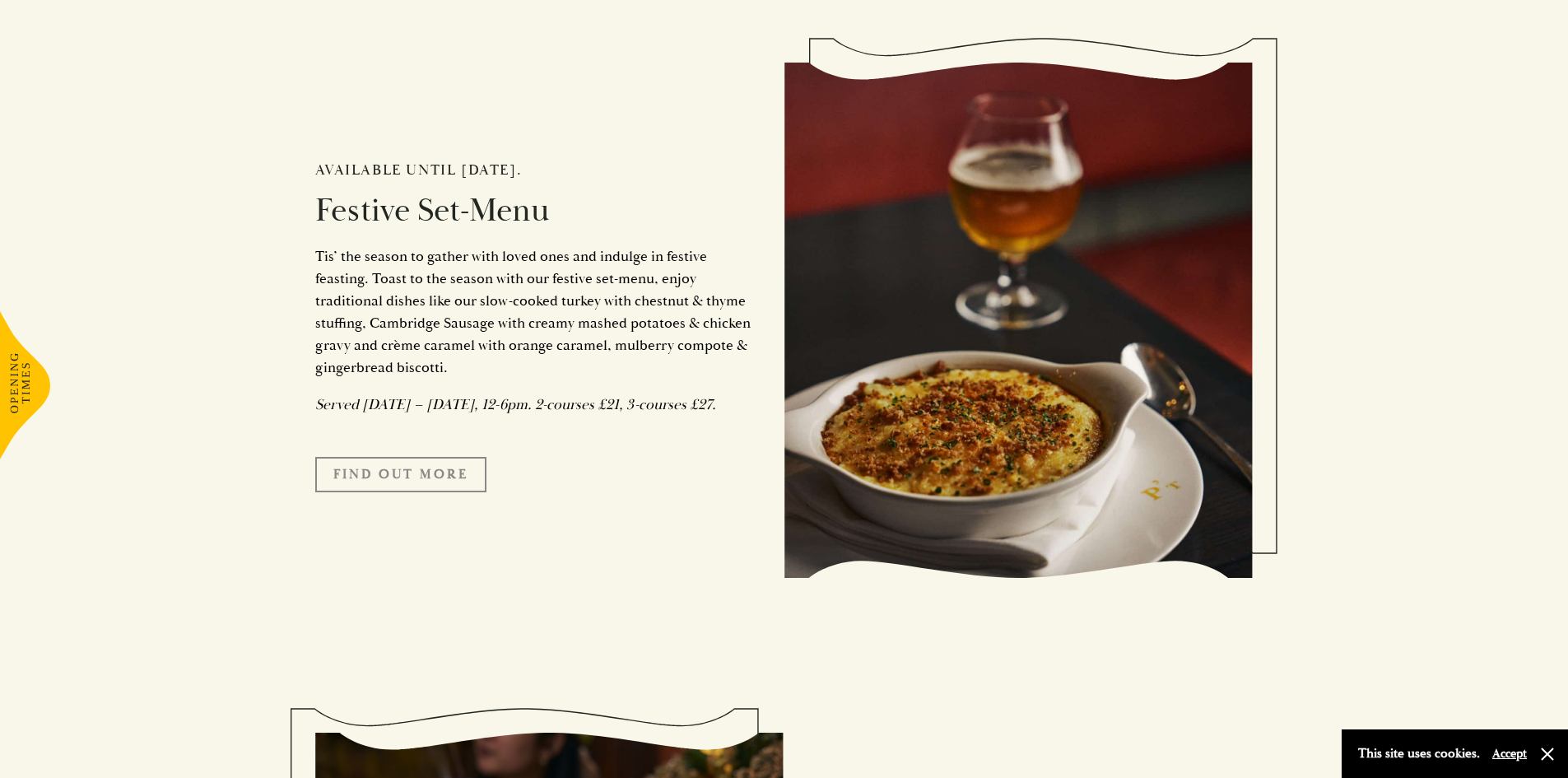
click at [386, 485] on link "FIND OUT MORE" at bounding box center [401, 475] width 171 height 35
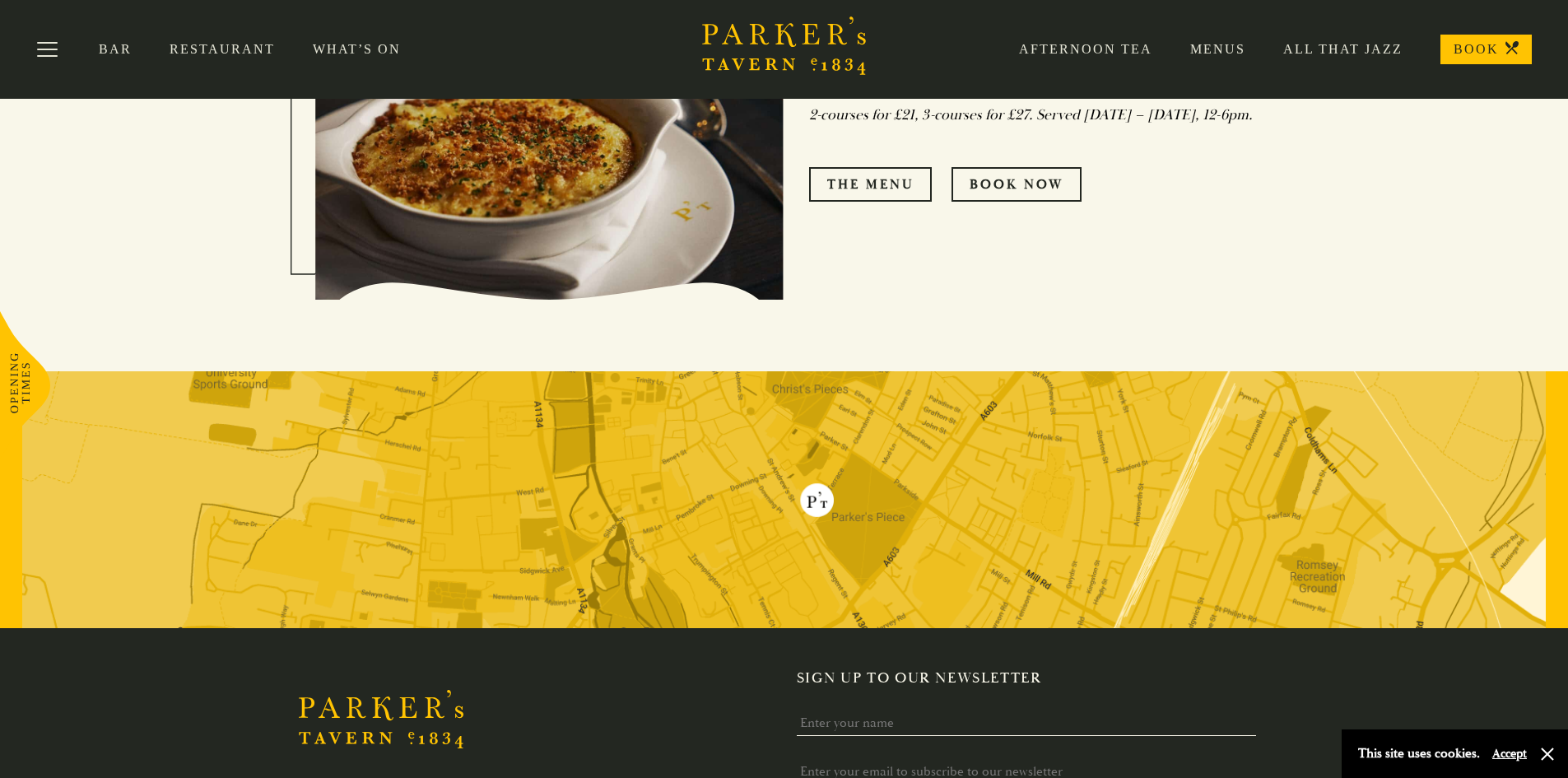
scroll to position [1070, 0]
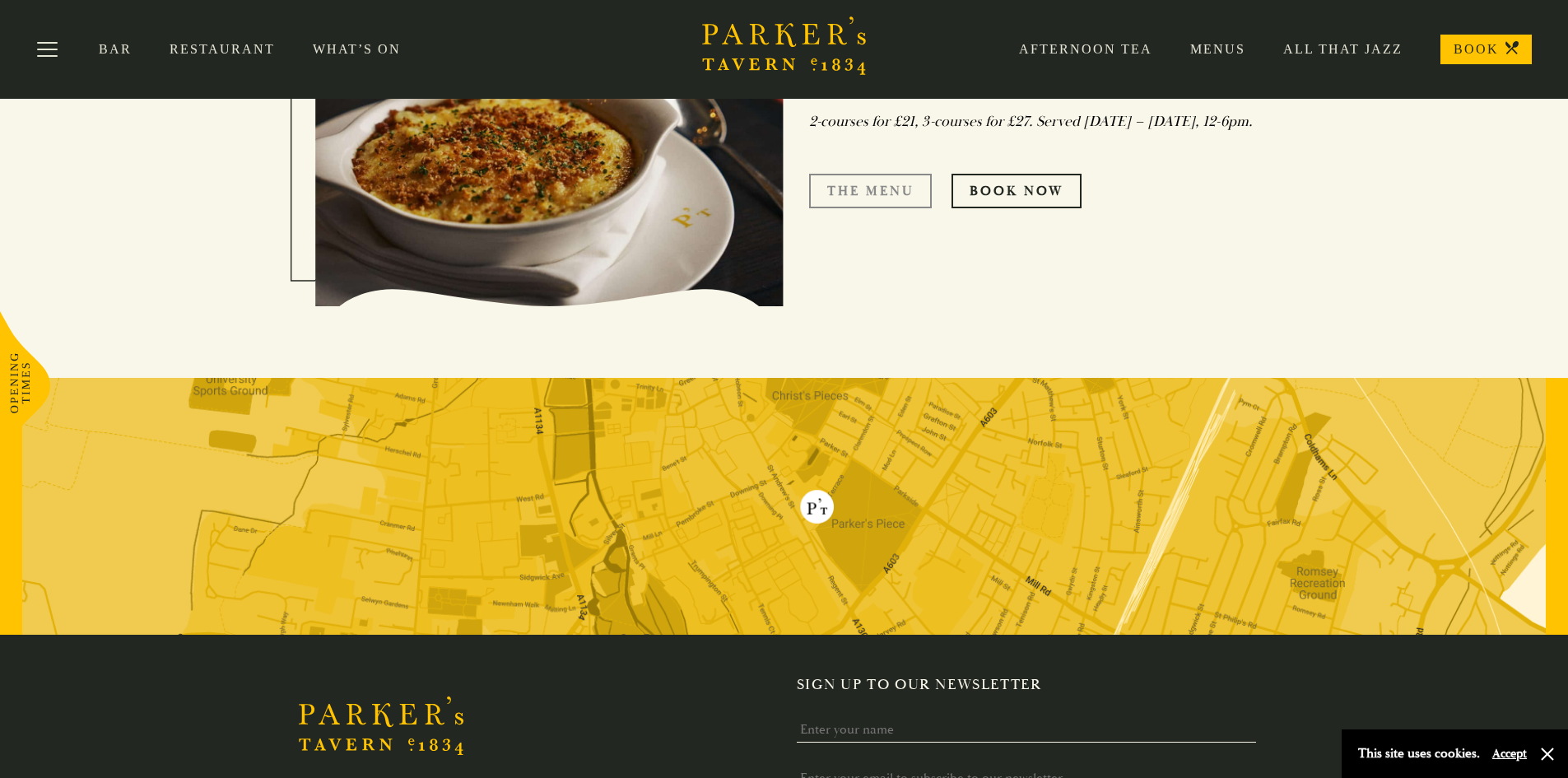
click at [880, 196] on link "The Menu" at bounding box center [870, 191] width 123 height 35
